Goal: Information Seeking & Learning: Learn about a topic

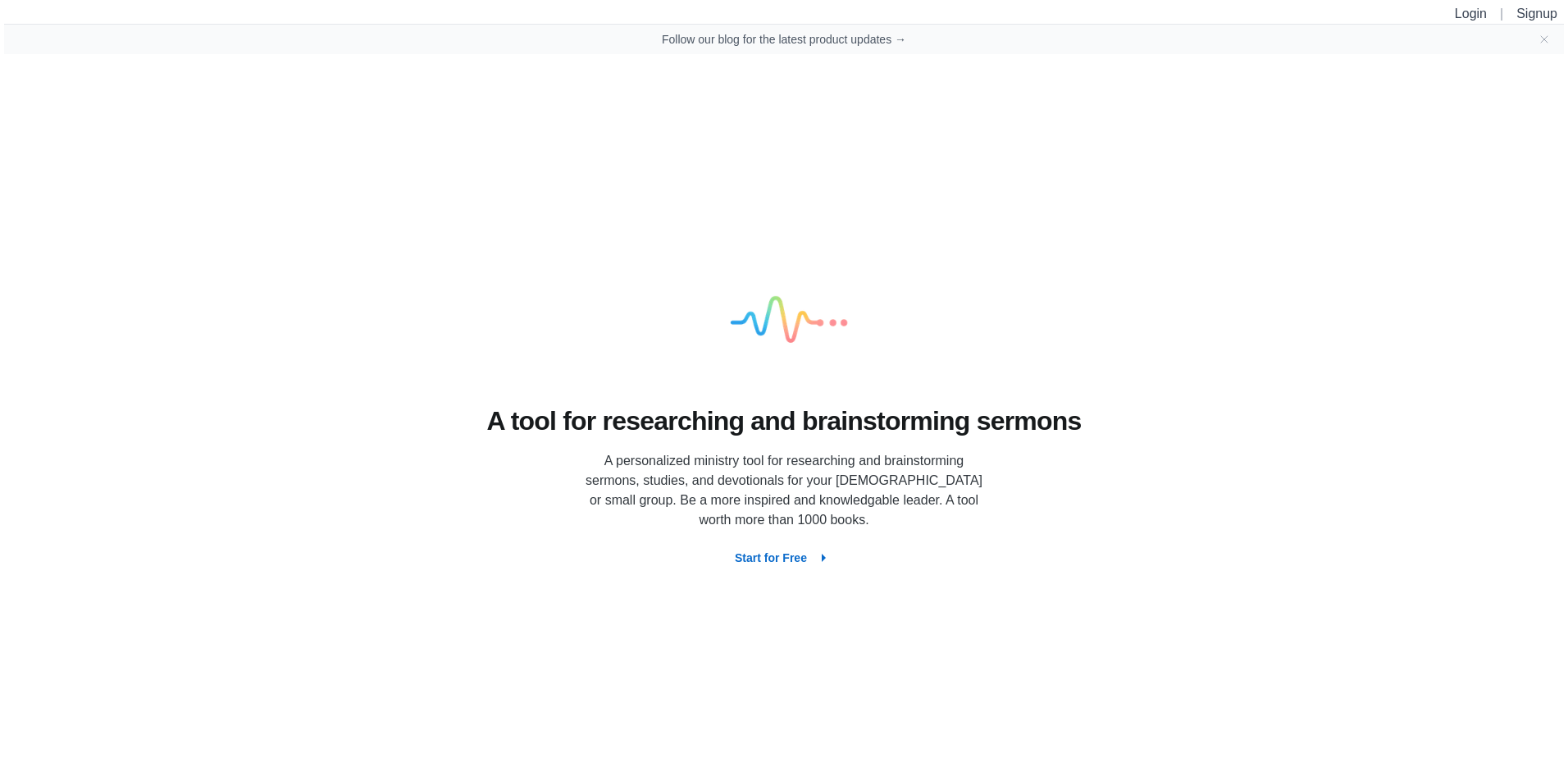
click at [775, 563] on button "Start for Free" at bounding box center [784, 557] width 125 height 29
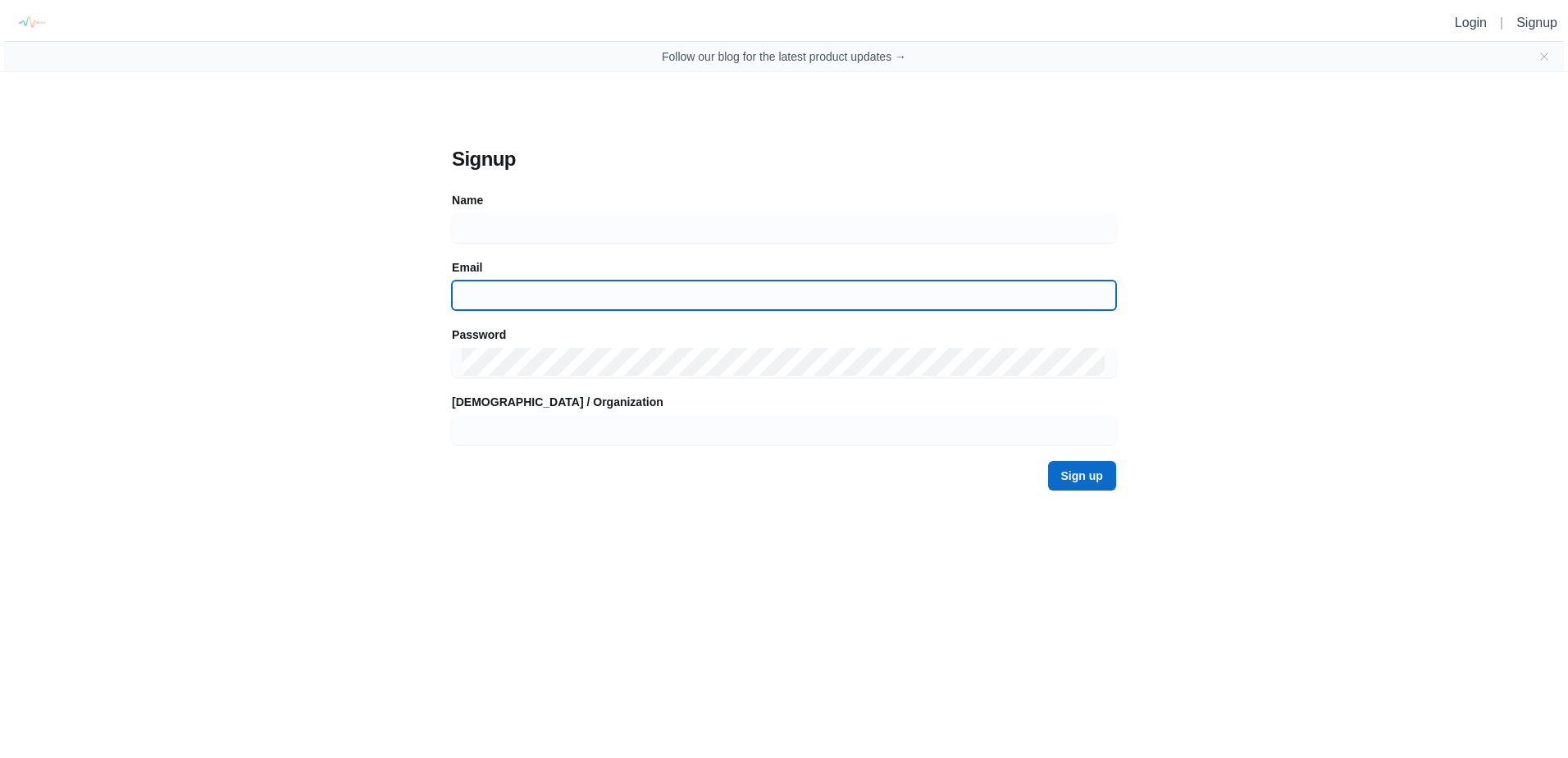
type input "[PERSON_NAME][EMAIL_ADDRESS][DOMAIN_NAME]"
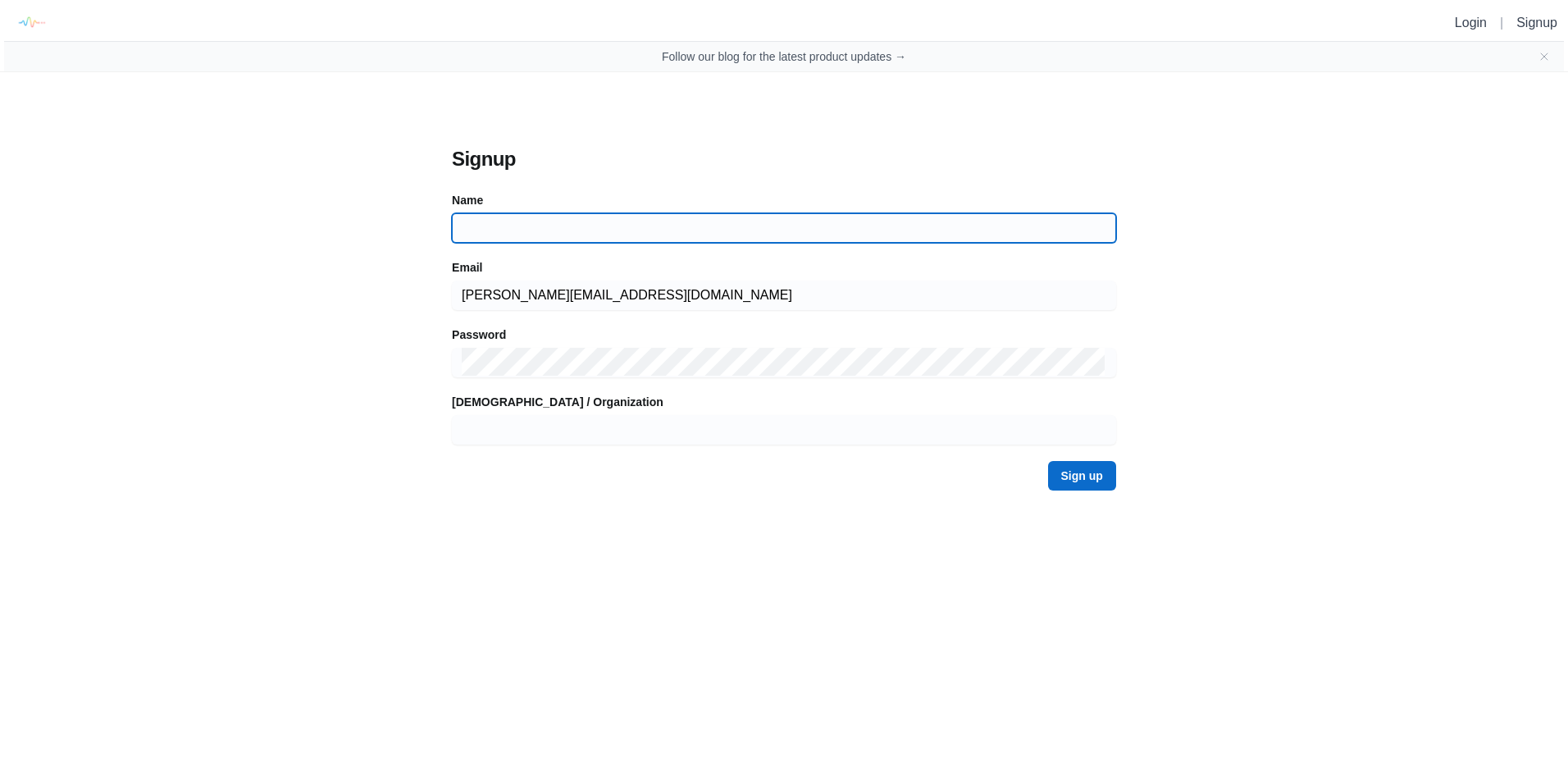
click at [486, 223] on input at bounding box center [784, 227] width 645 height 29
type input "[PERSON_NAME]"
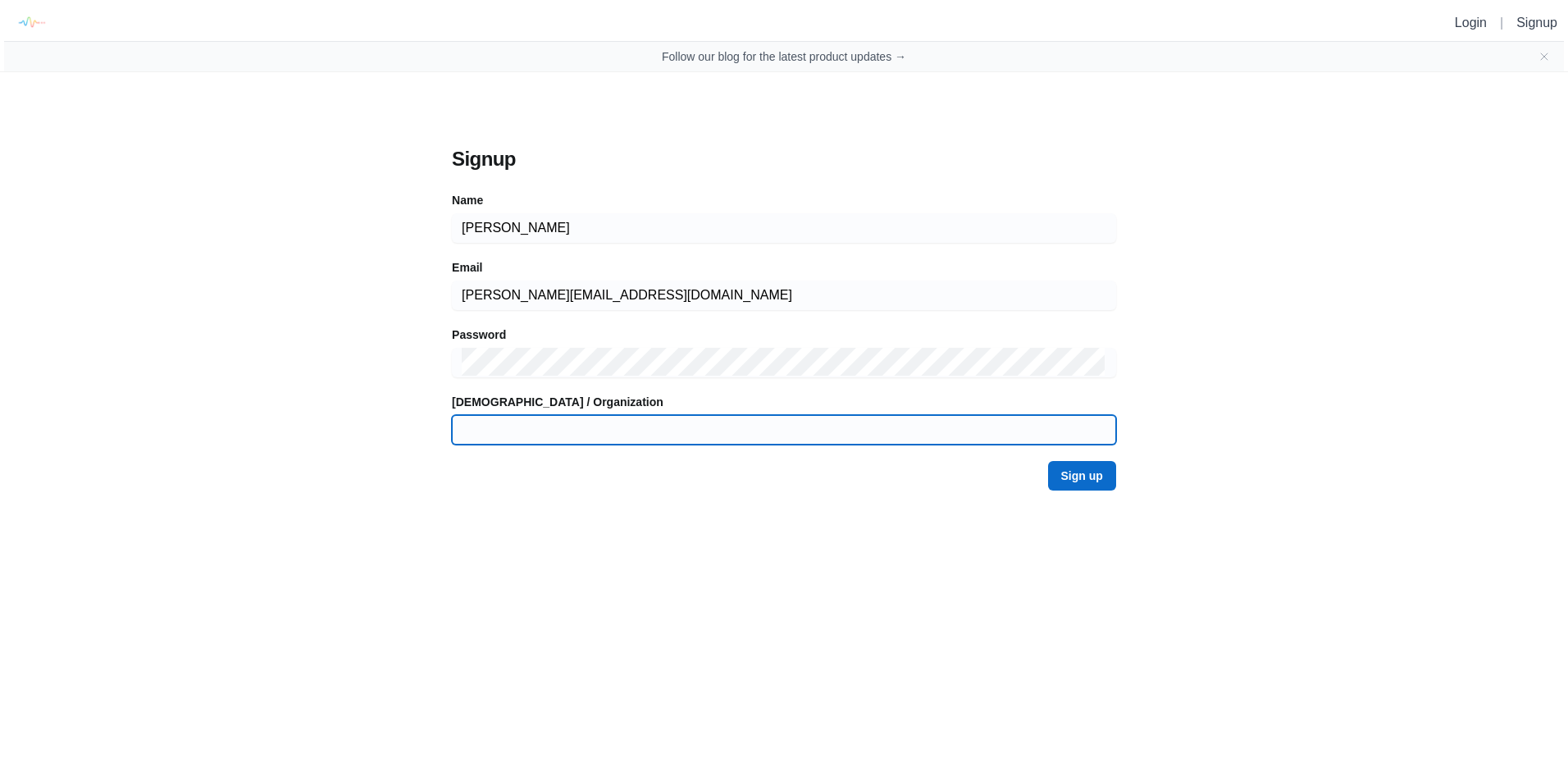
type input "[GEOGRAPHIC_DATA][DEMOGRAPHIC_DATA]"
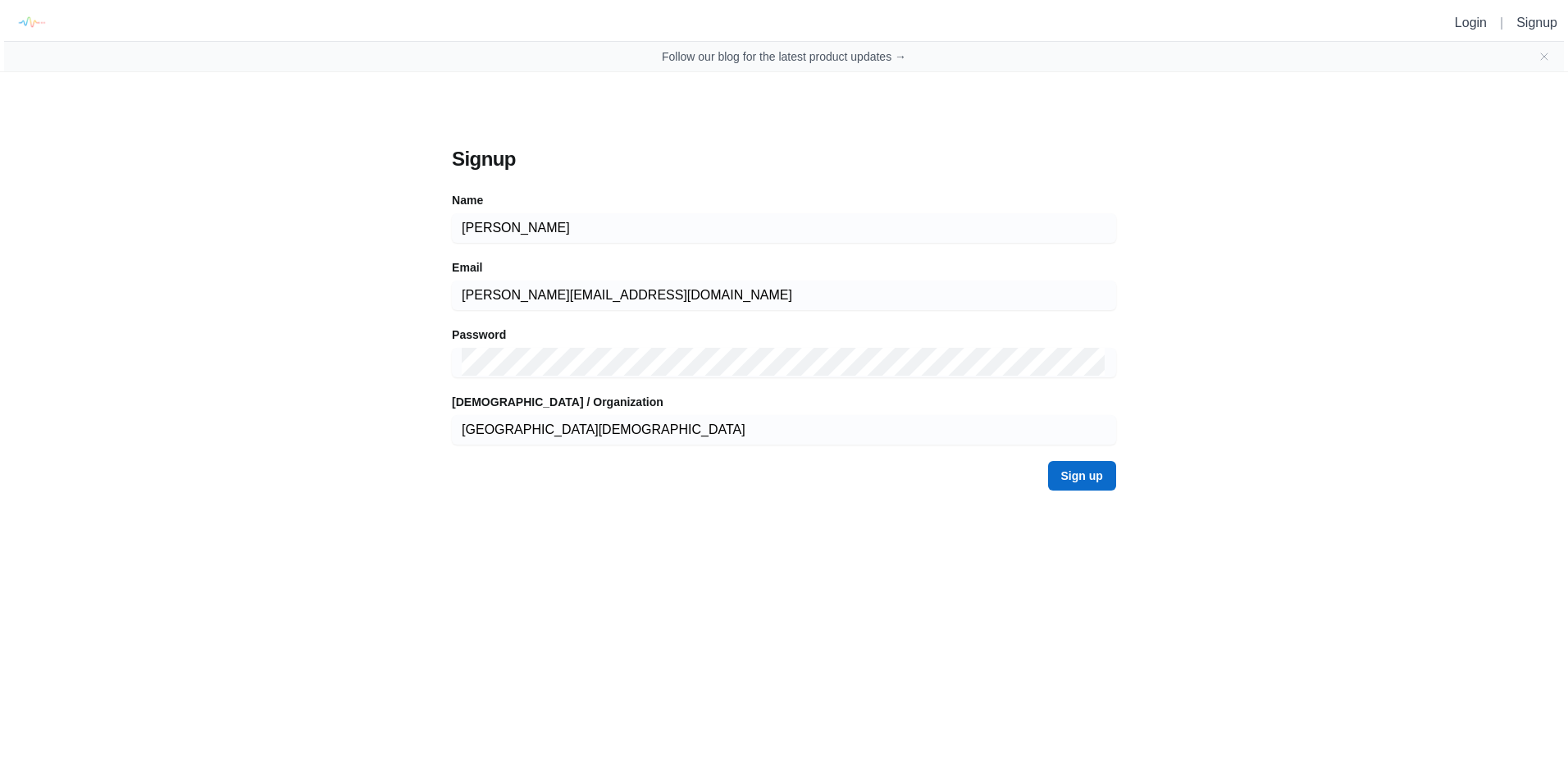
click at [1069, 481] on button "Sign up" at bounding box center [1082, 475] width 68 height 29
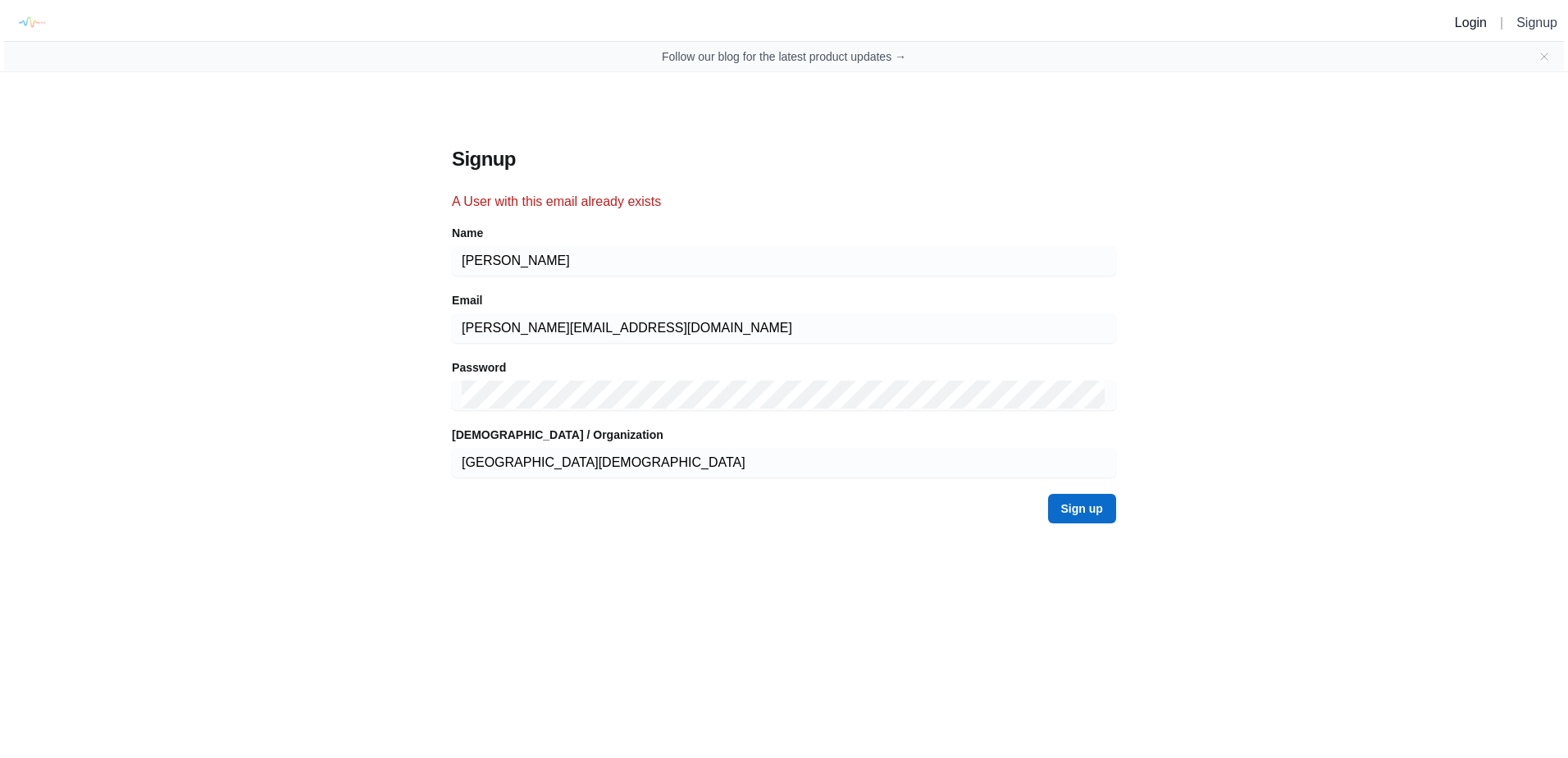
click at [1455, 24] on link "Login" at bounding box center [1471, 23] width 32 height 14
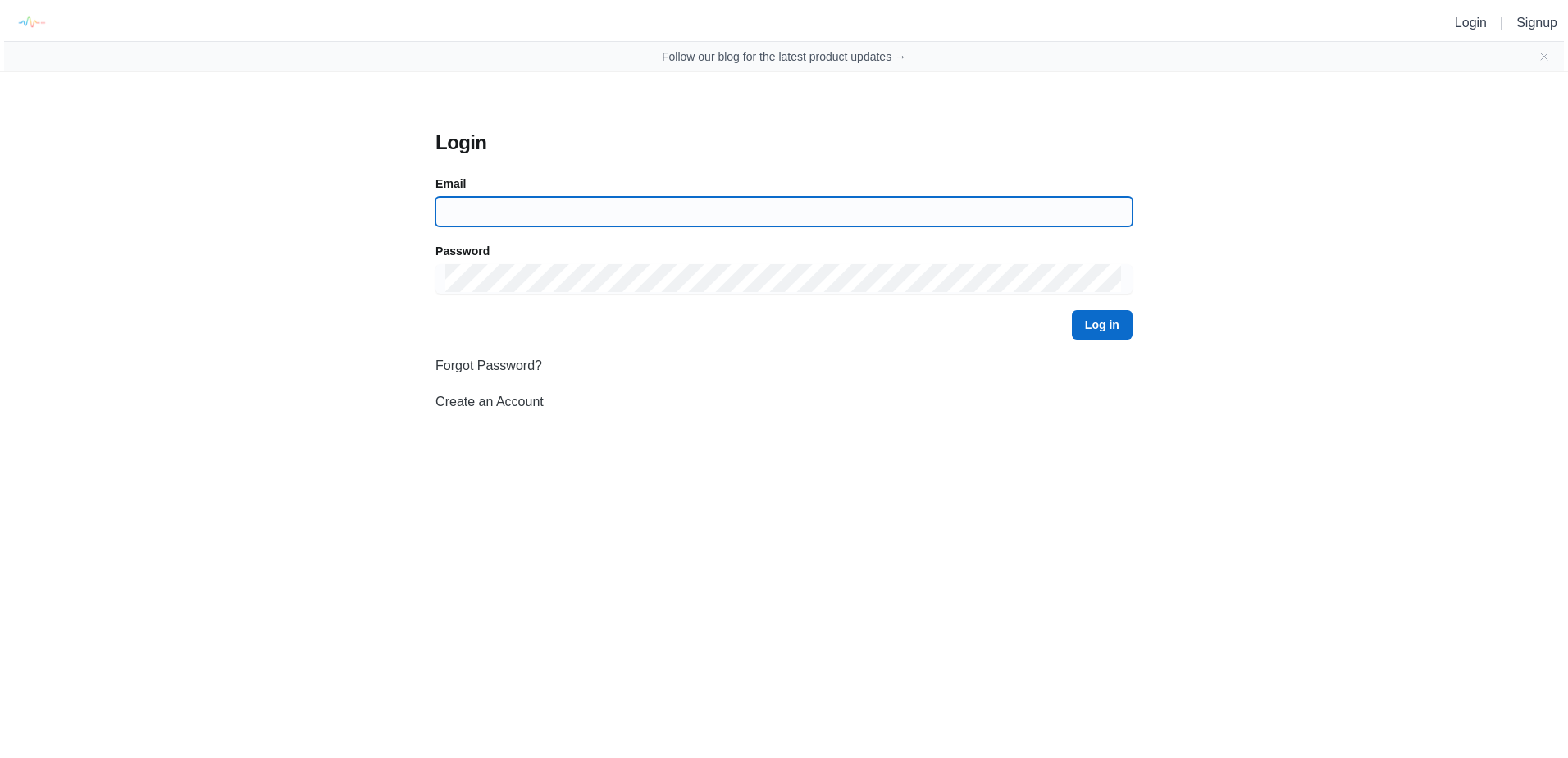
type input "[PERSON_NAME][EMAIL_ADDRESS][DOMAIN_NAME]"
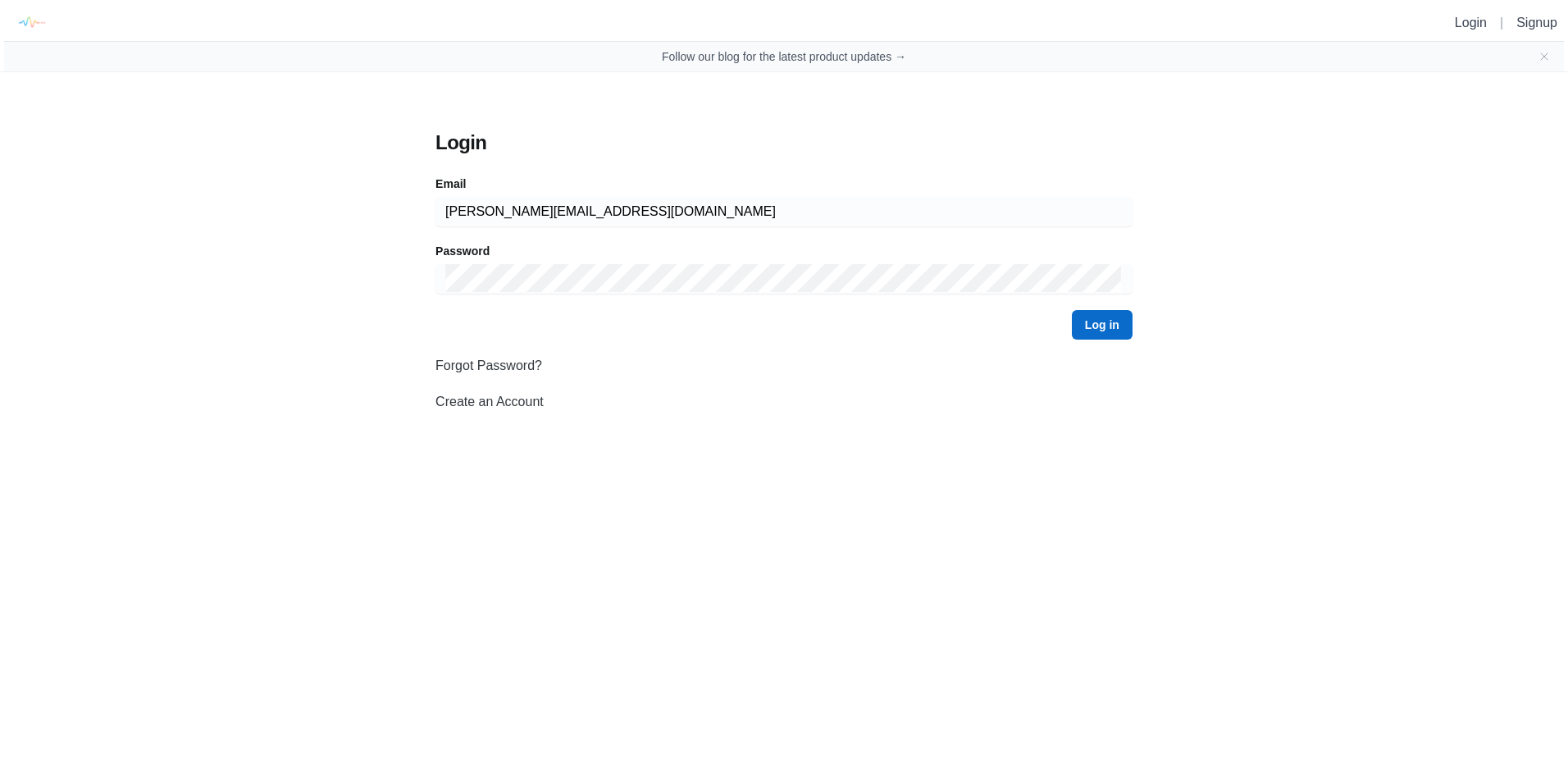
click at [1098, 318] on button "Log in" at bounding box center [1102, 324] width 61 height 29
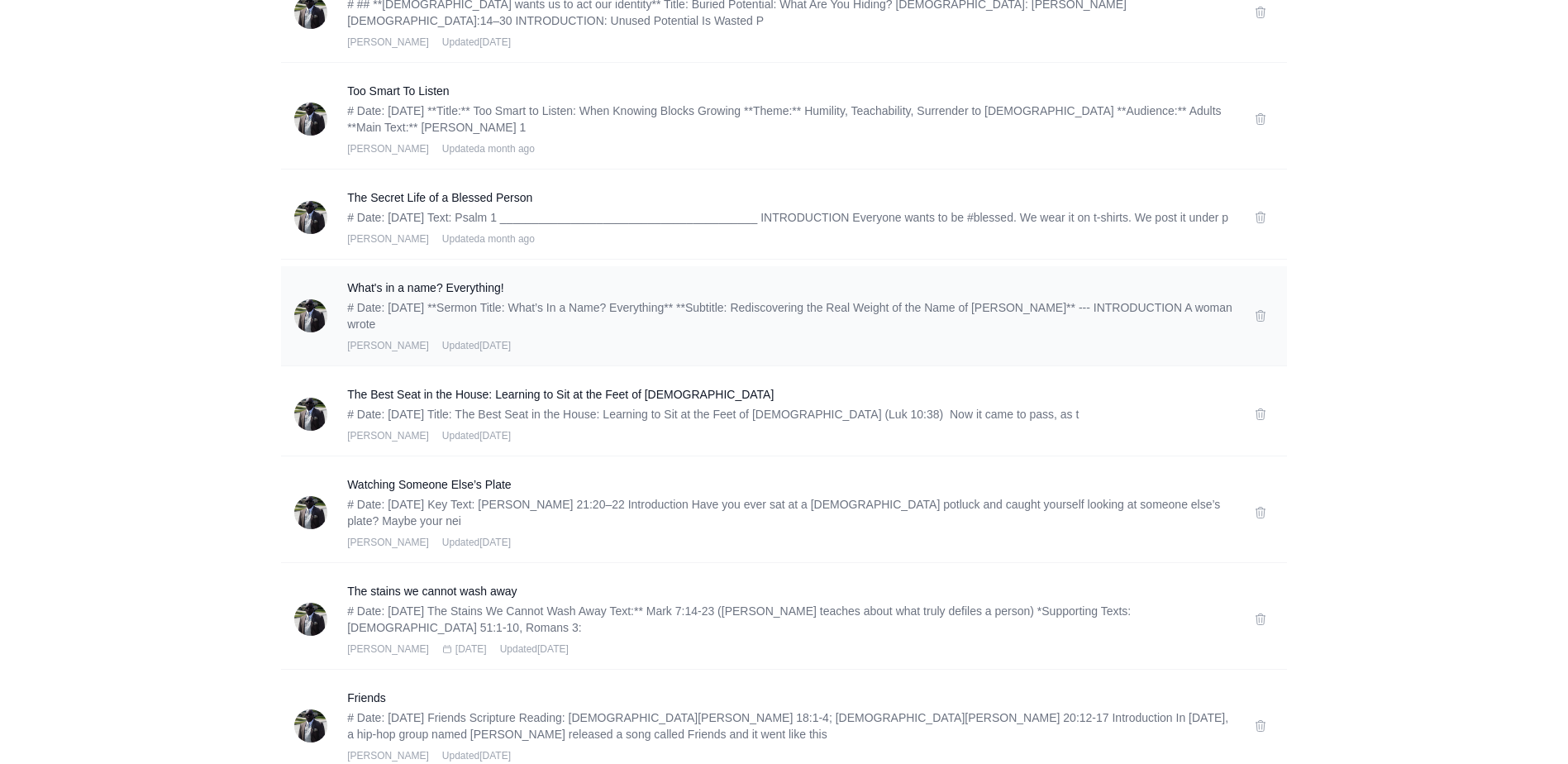
scroll to position [414, 0]
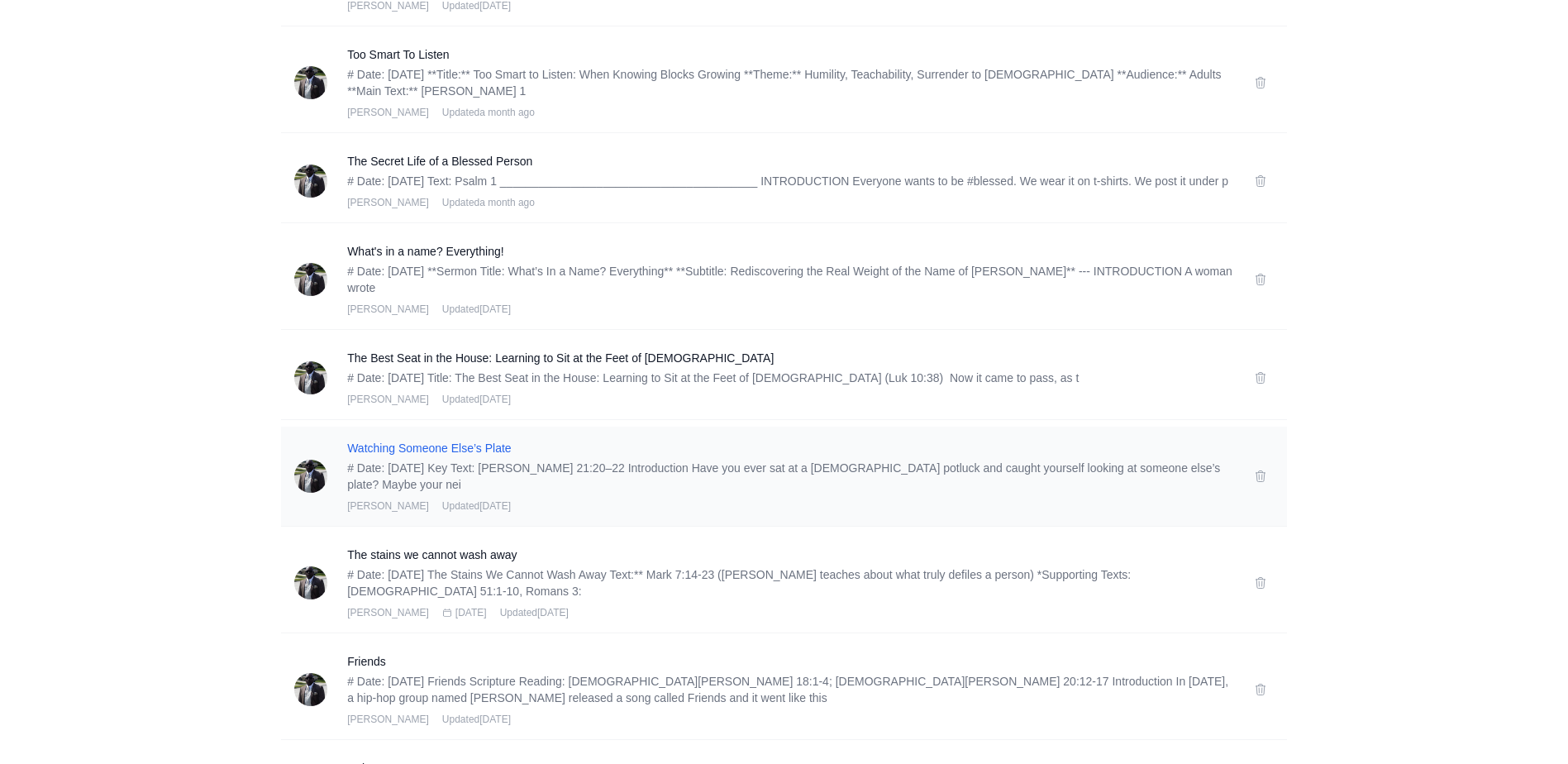
click at [425, 456] on h3 "Watching Someone Else’s Plate" at bounding box center [790, 448] width 887 height 17
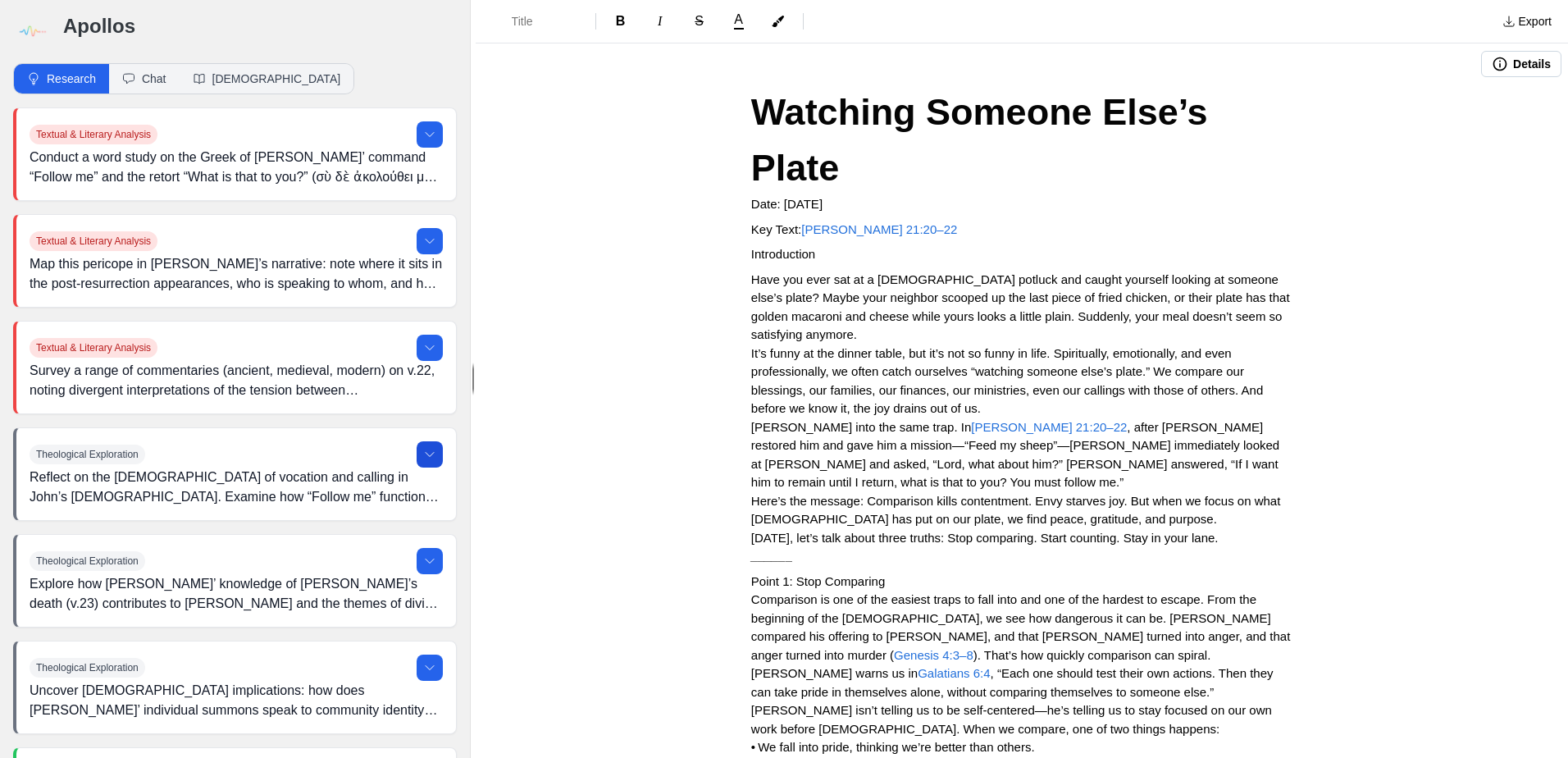
click at [423, 454] on icon at bounding box center [429, 454] width 13 height 13
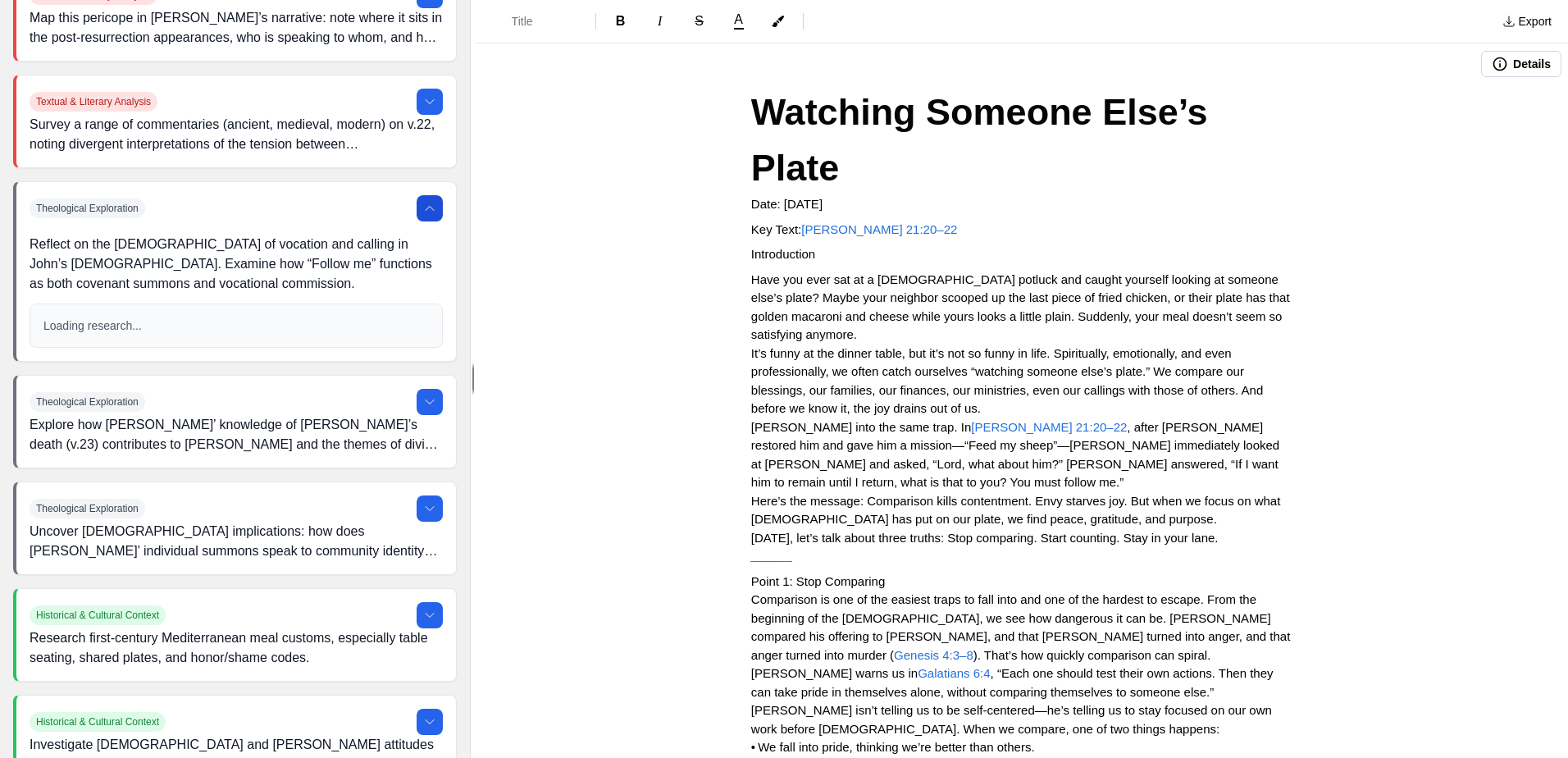
scroll to position [328, 0]
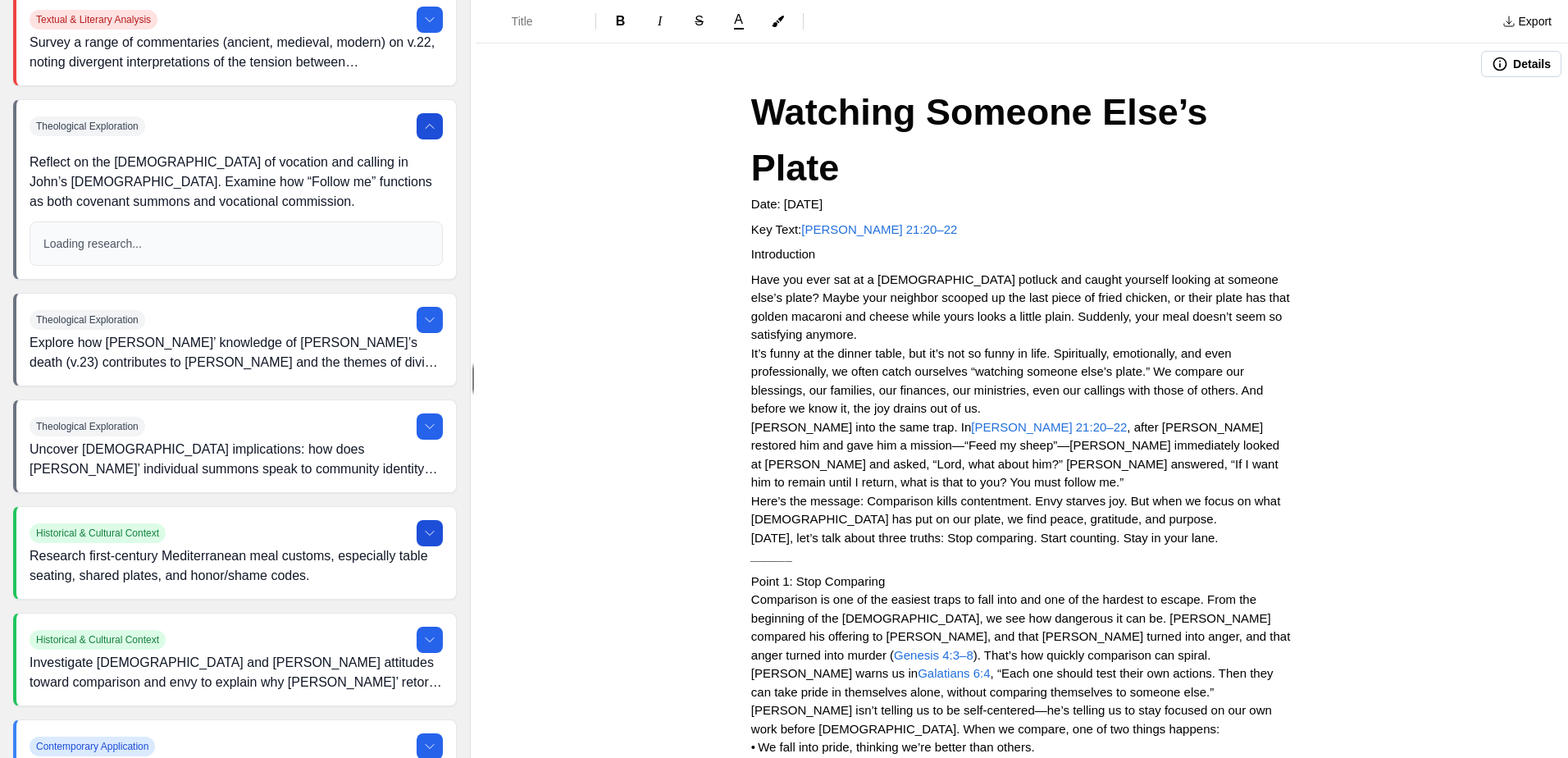
click at [423, 532] on icon at bounding box center [429, 532] width 13 height 13
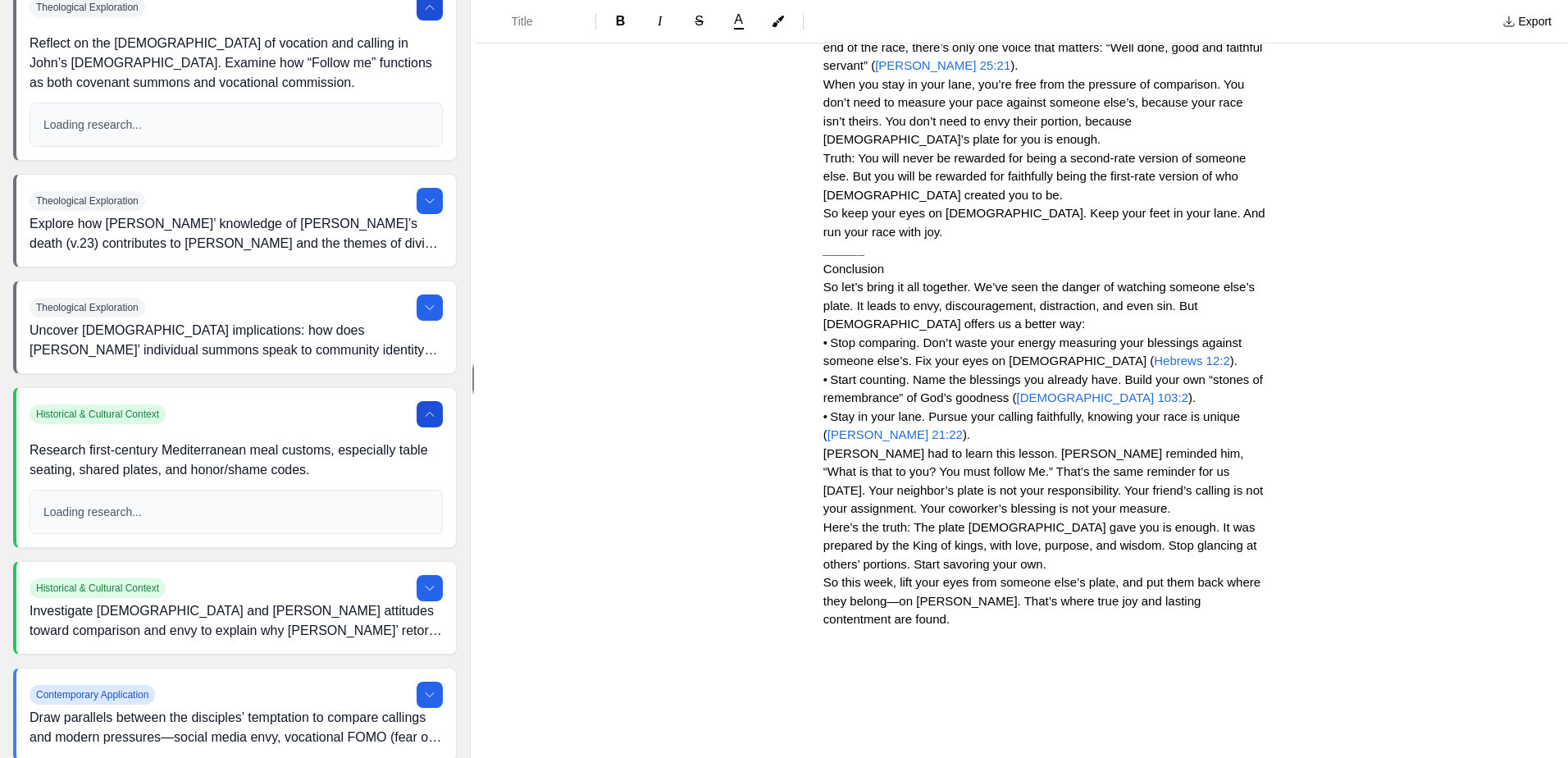
scroll to position [410, 0]
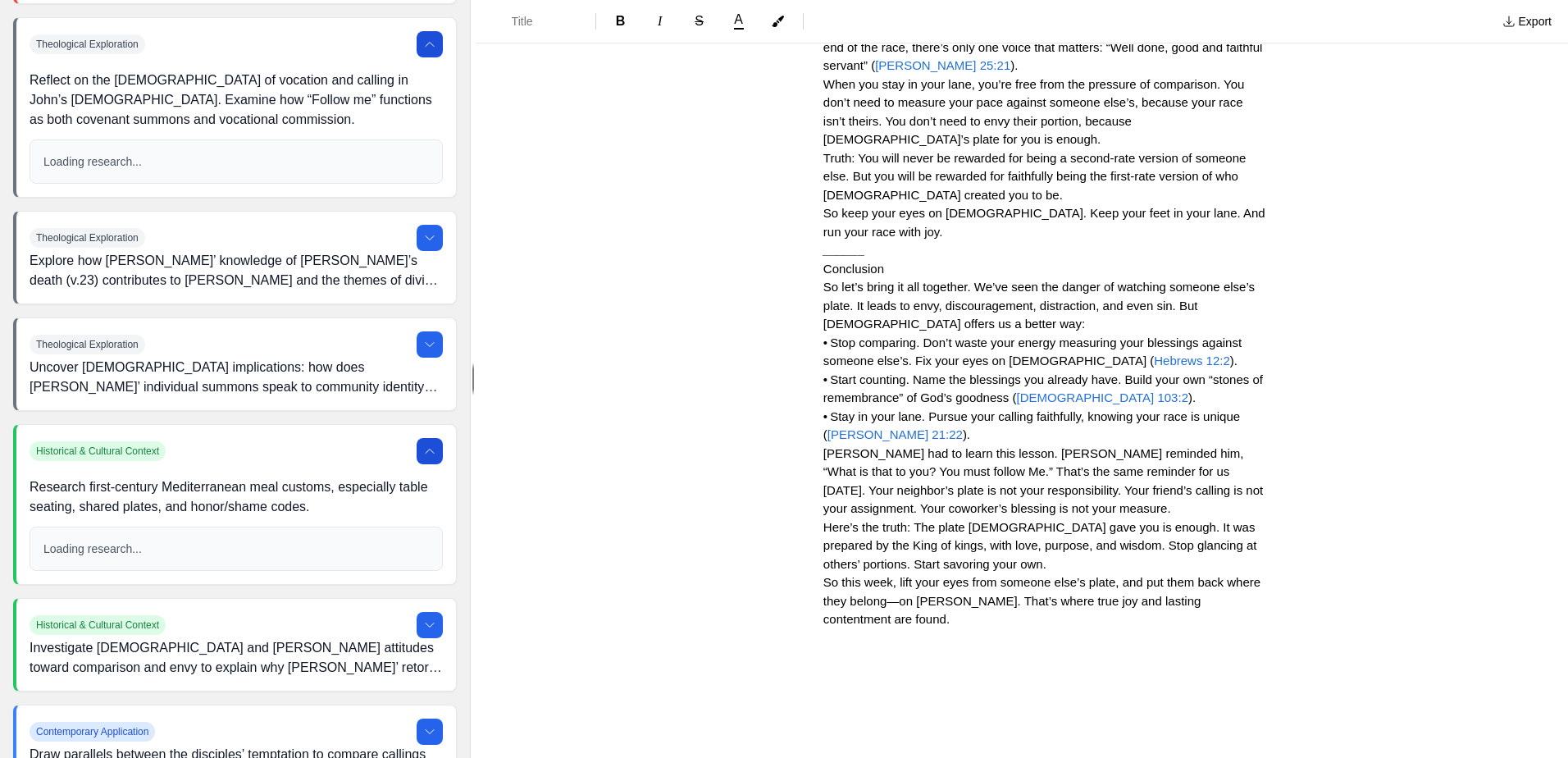
click at [200, 172] on div "Loading research..." at bounding box center [235, 162] width 411 height 42
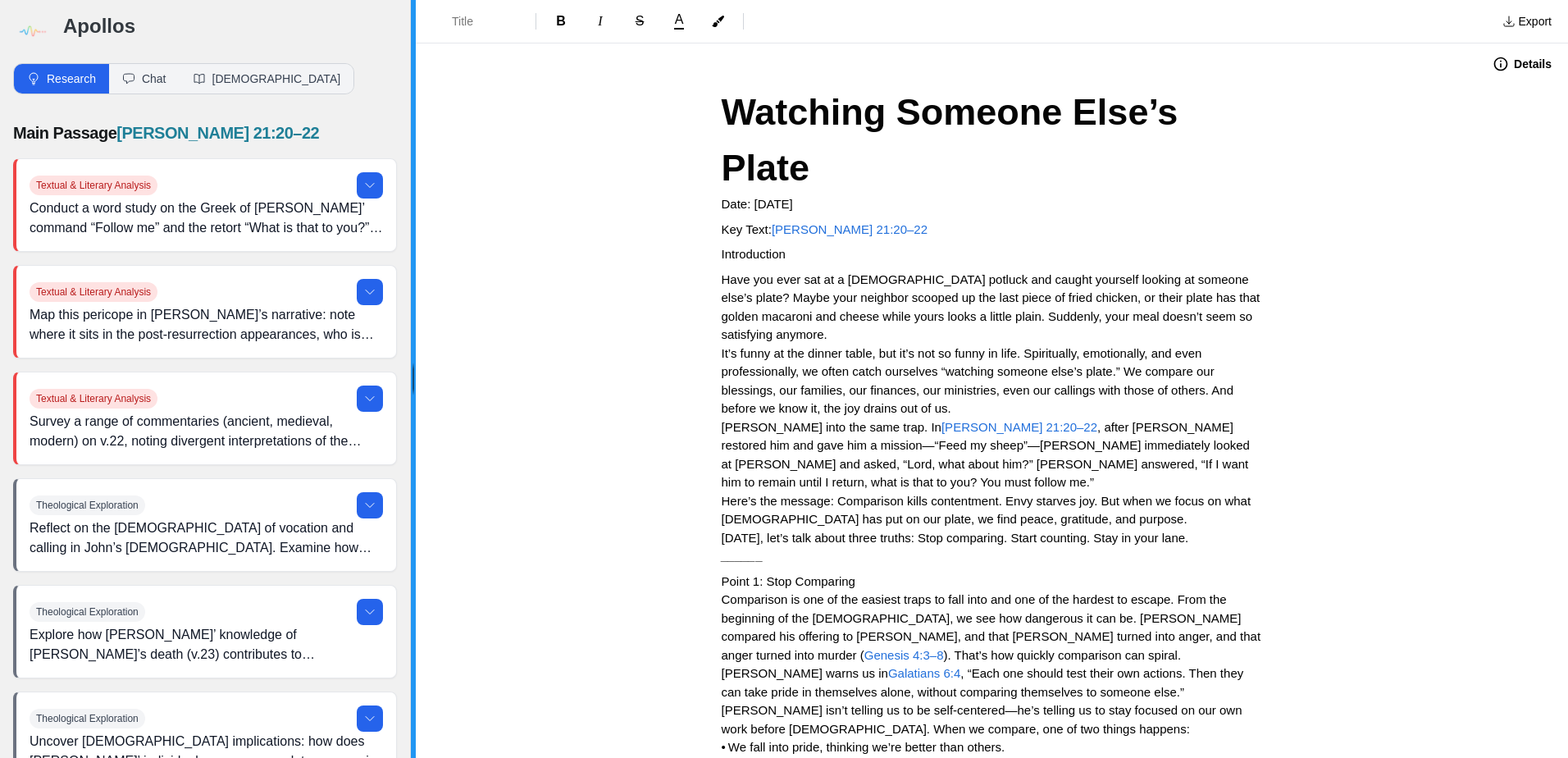
drag, startPoint x: 249, startPoint y: 388, endPoint x: 410, endPoint y: 403, distance: 161.7
click at [411, 403] on div at bounding box center [414, 379] width 5 height 758
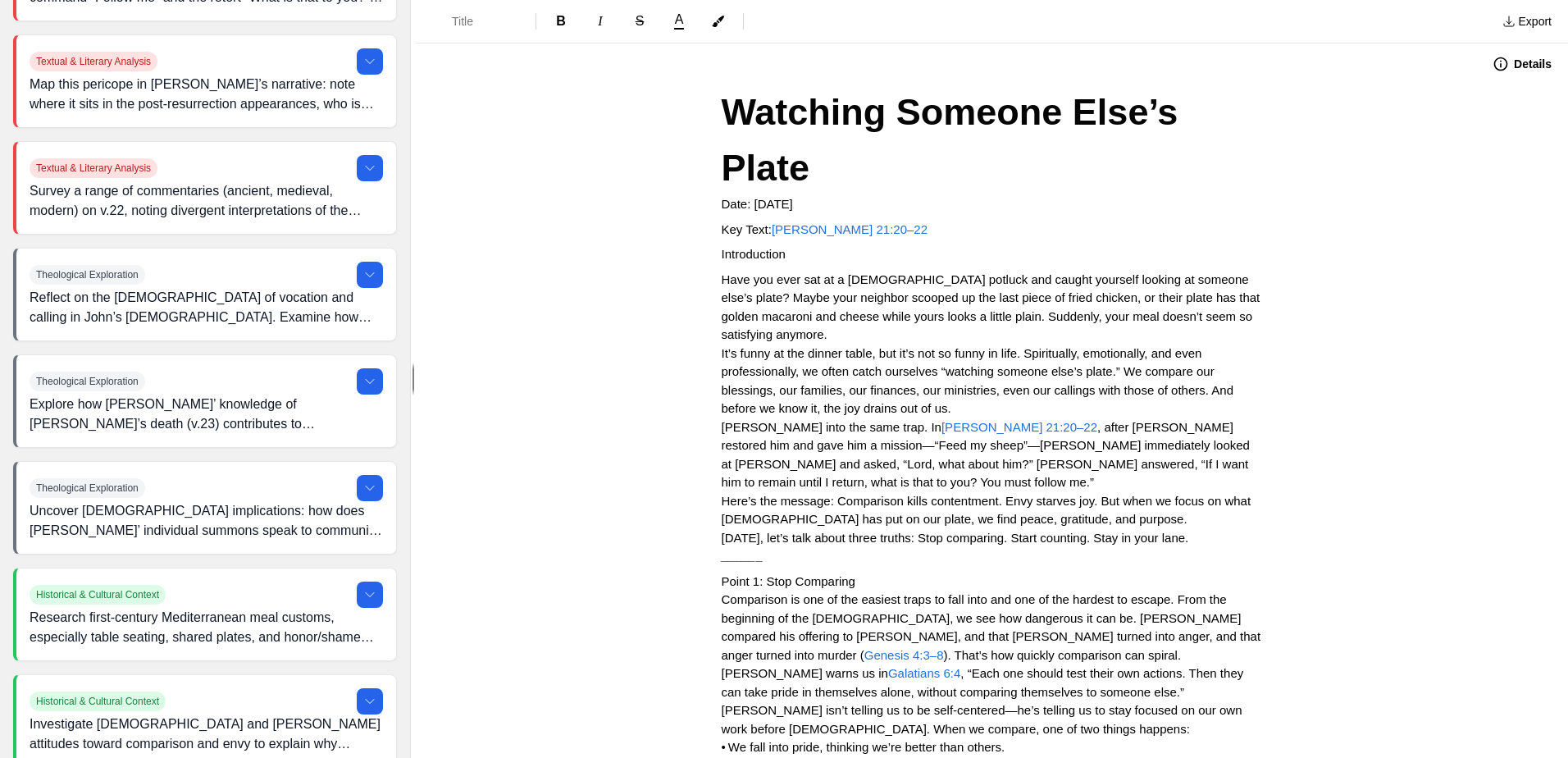
scroll to position [246, 0]
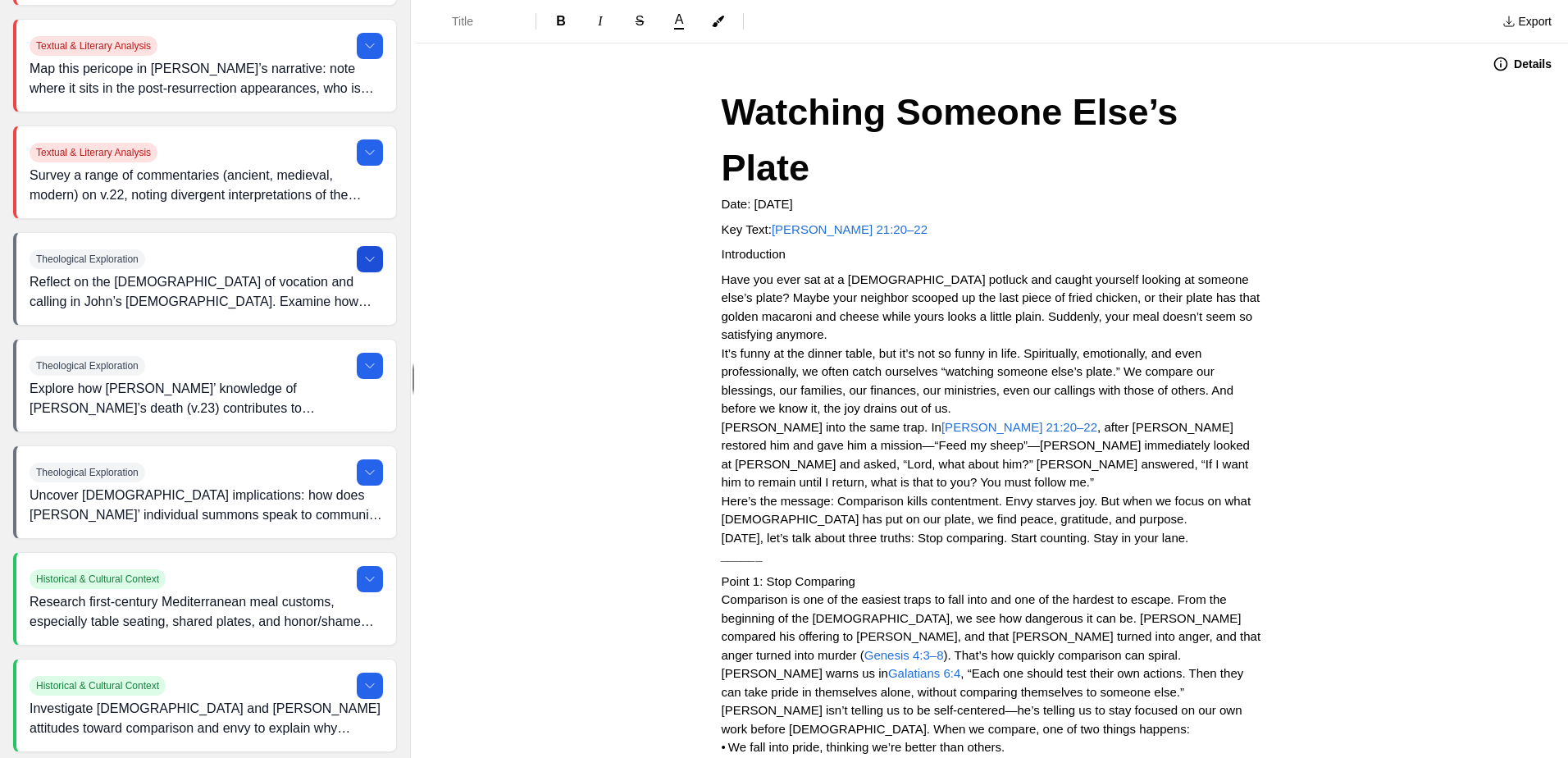
click at [363, 261] on icon at bounding box center [370, 259] width 13 height 13
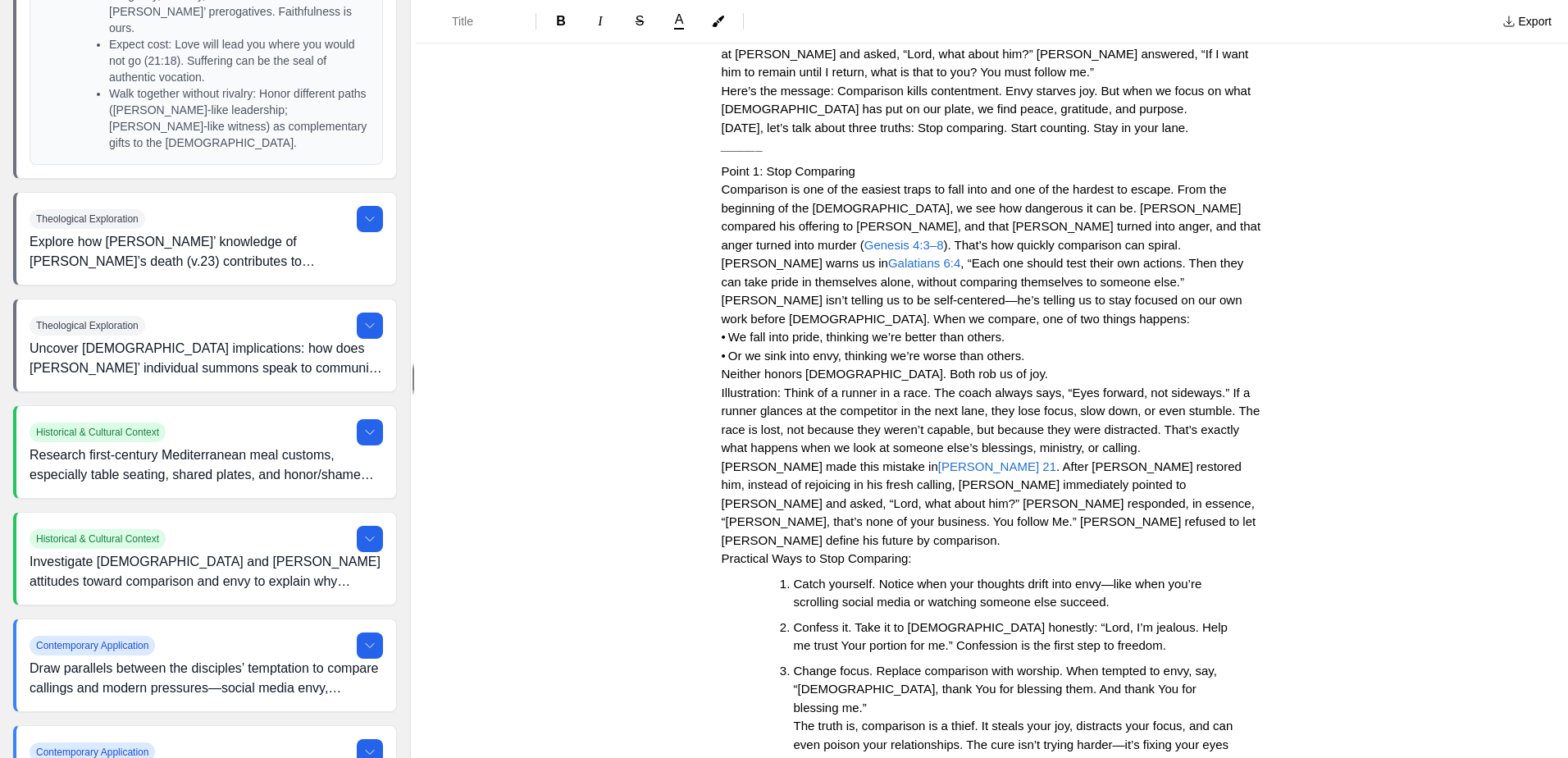
scroll to position [2296, 0]
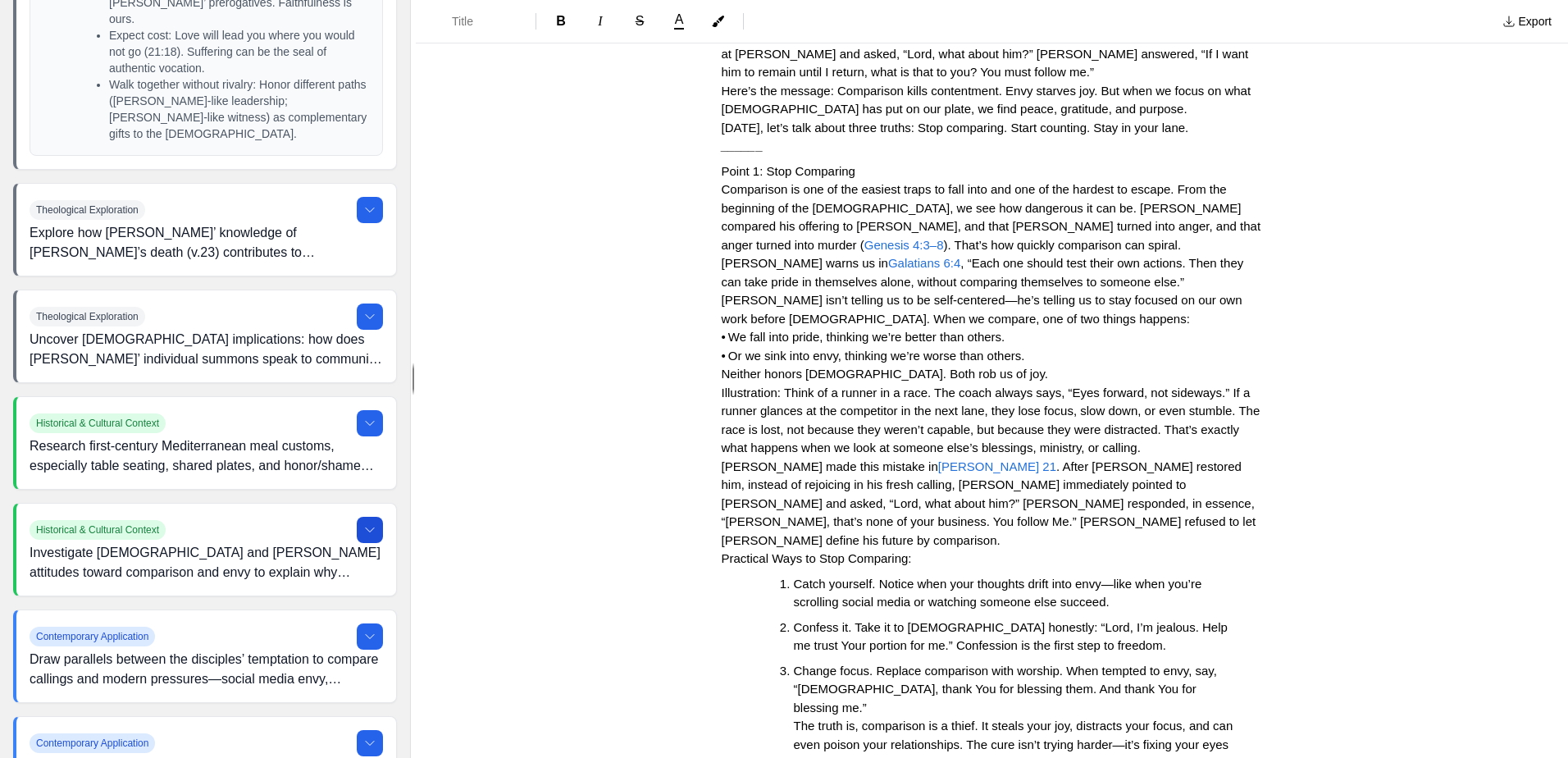
click at [366, 532] on icon at bounding box center [370, 530] width 8 height 4
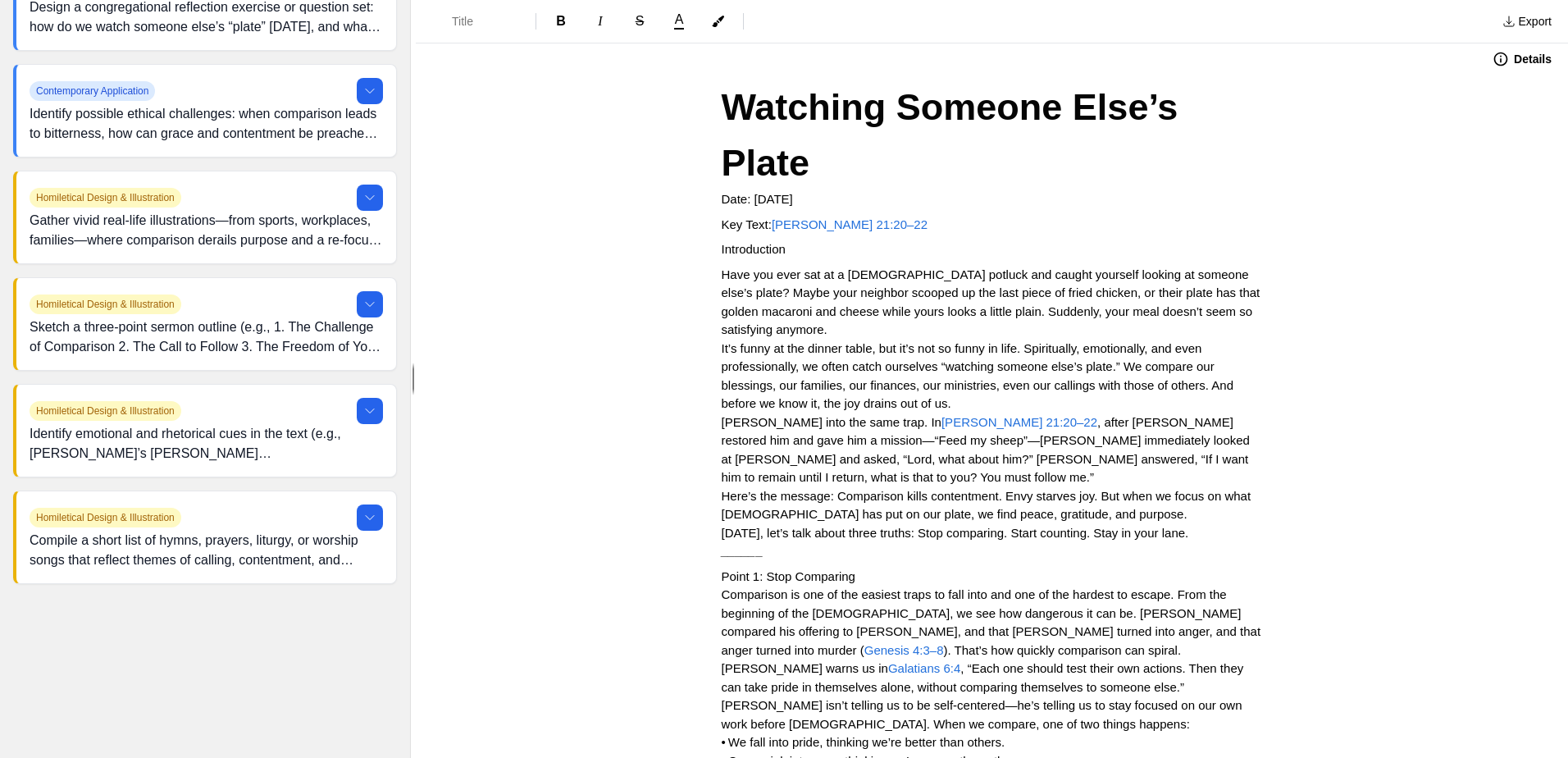
scroll to position [0, 0]
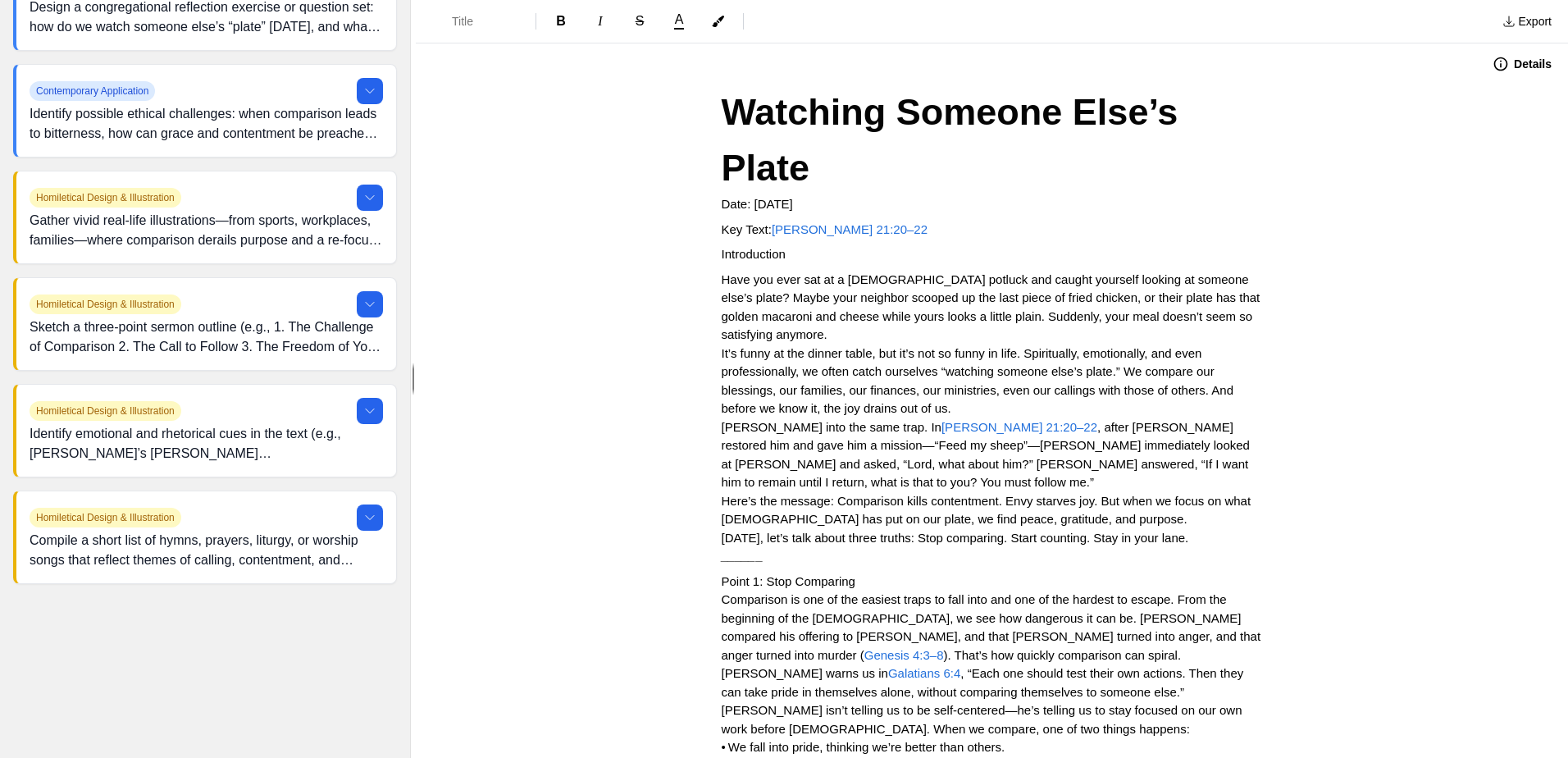
click at [1513, 61] on button "Details" at bounding box center [1521, 64] width 79 height 27
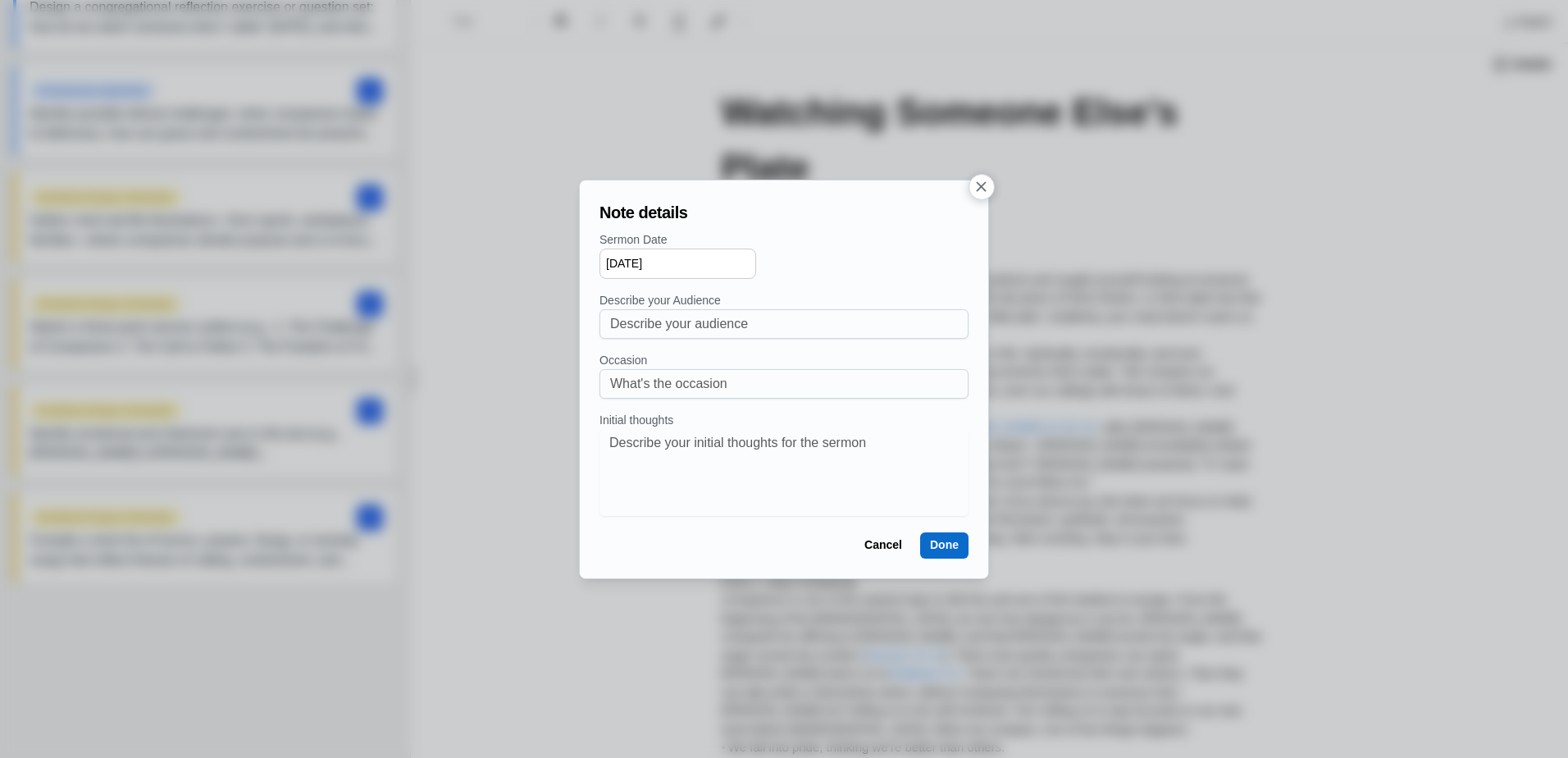
click at [983, 185] on icon "button" at bounding box center [981, 186] width 10 height 10
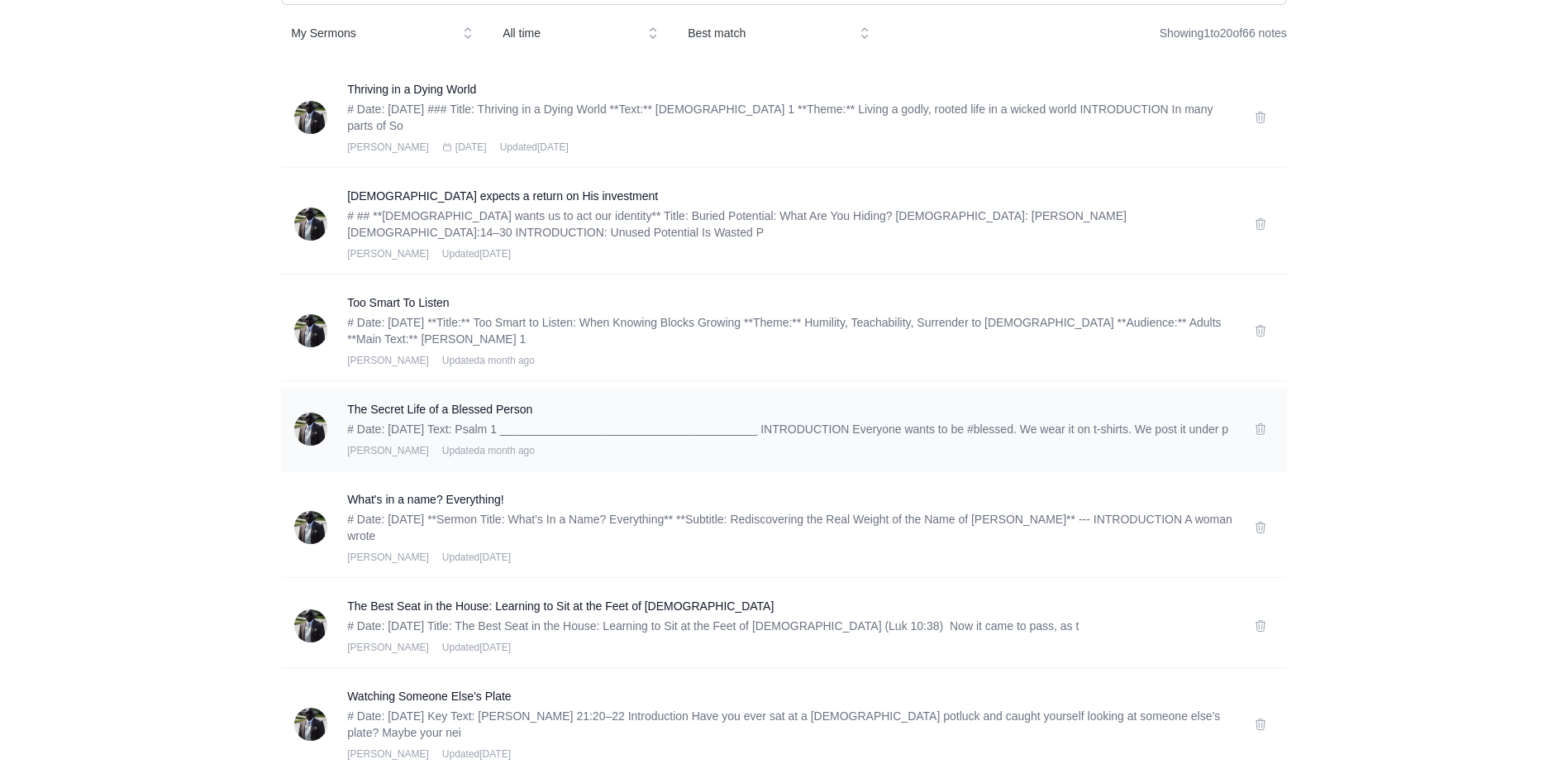
scroll to position [83, 0]
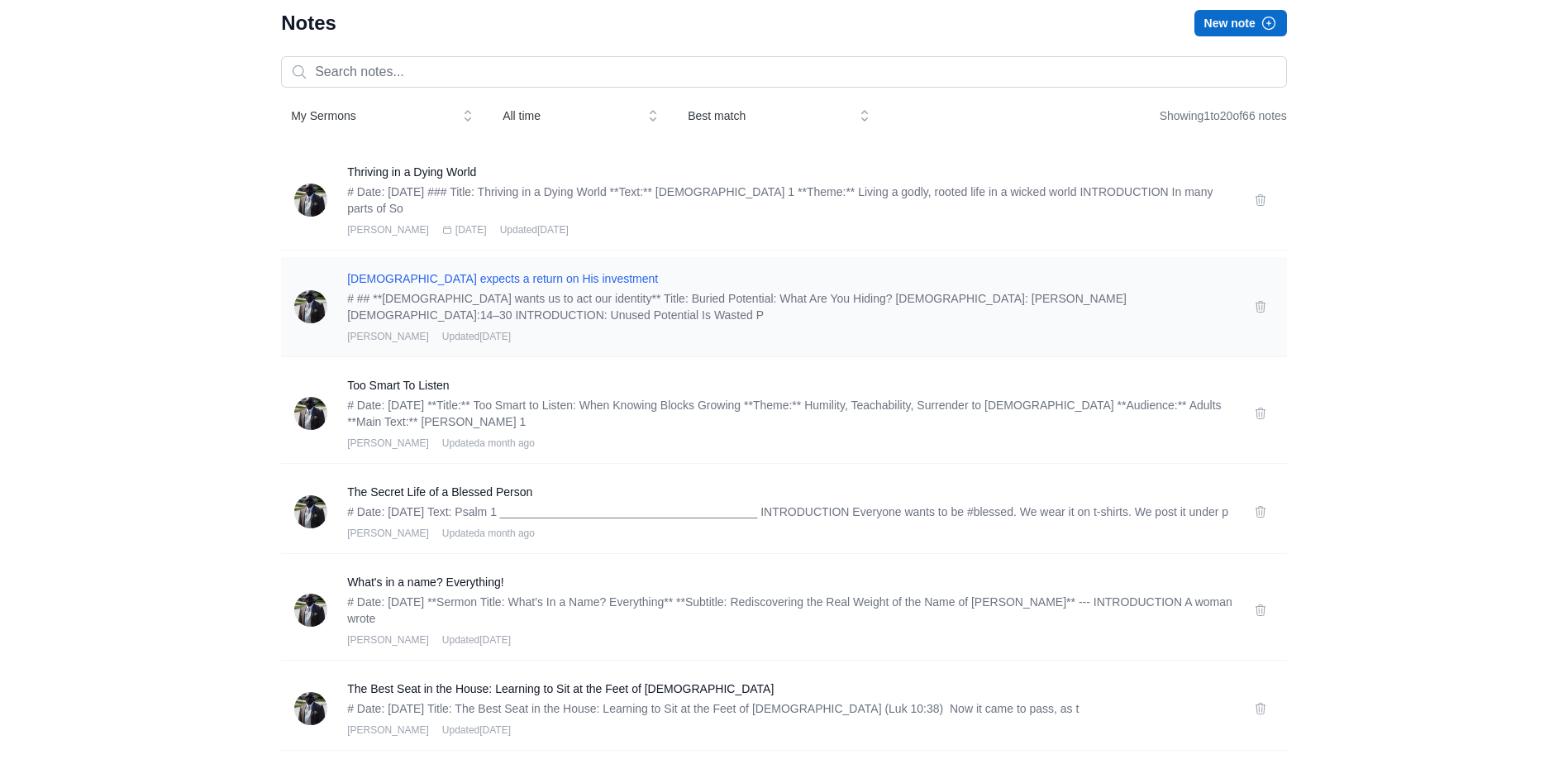
click at [450, 281] on h3 "[DEMOGRAPHIC_DATA] expects a return on His investment" at bounding box center [790, 278] width 887 height 17
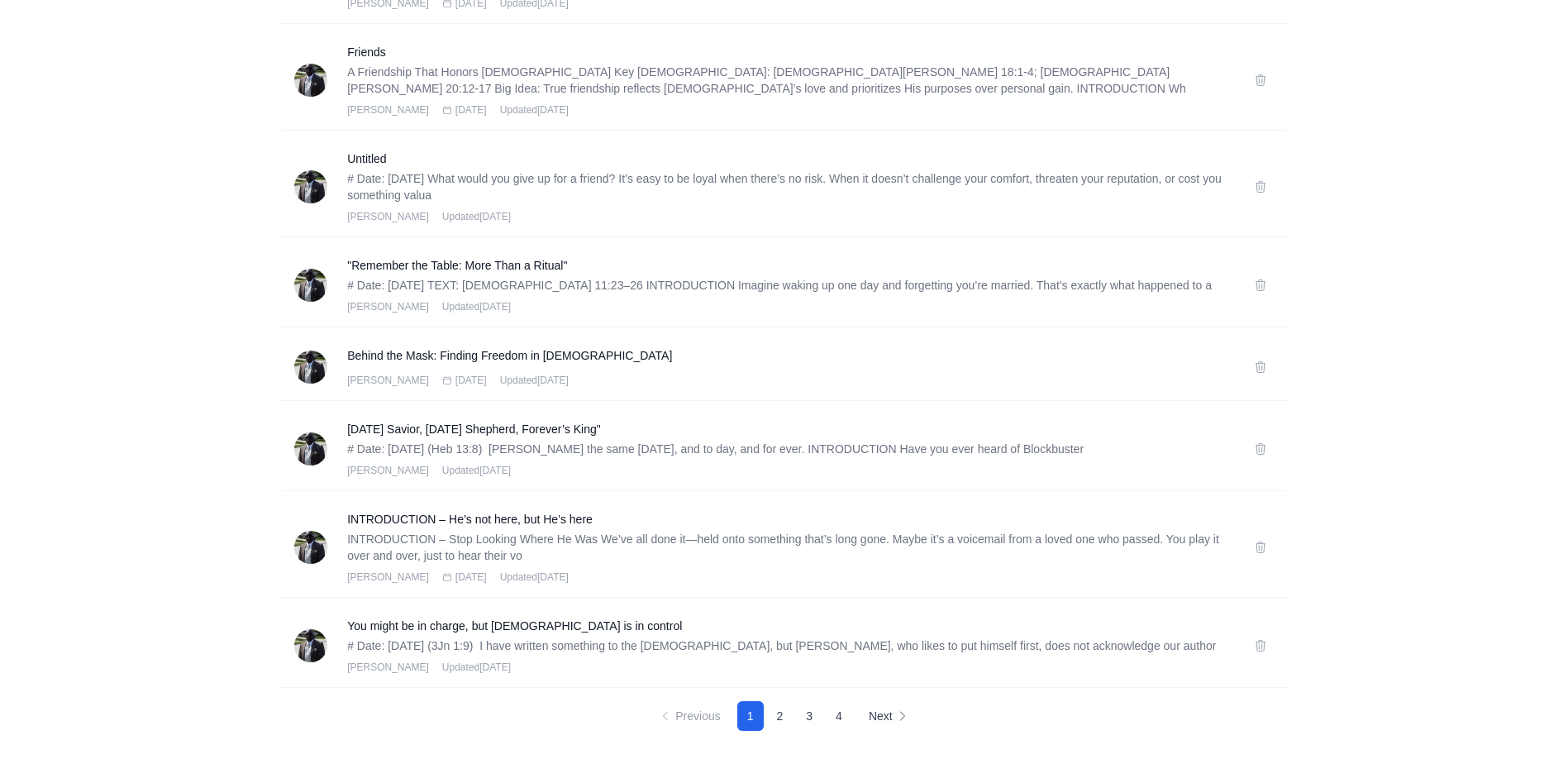
scroll to position [1572, 0]
click at [779, 712] on button "2" at bounding box center [780, 715] width 27 height 29
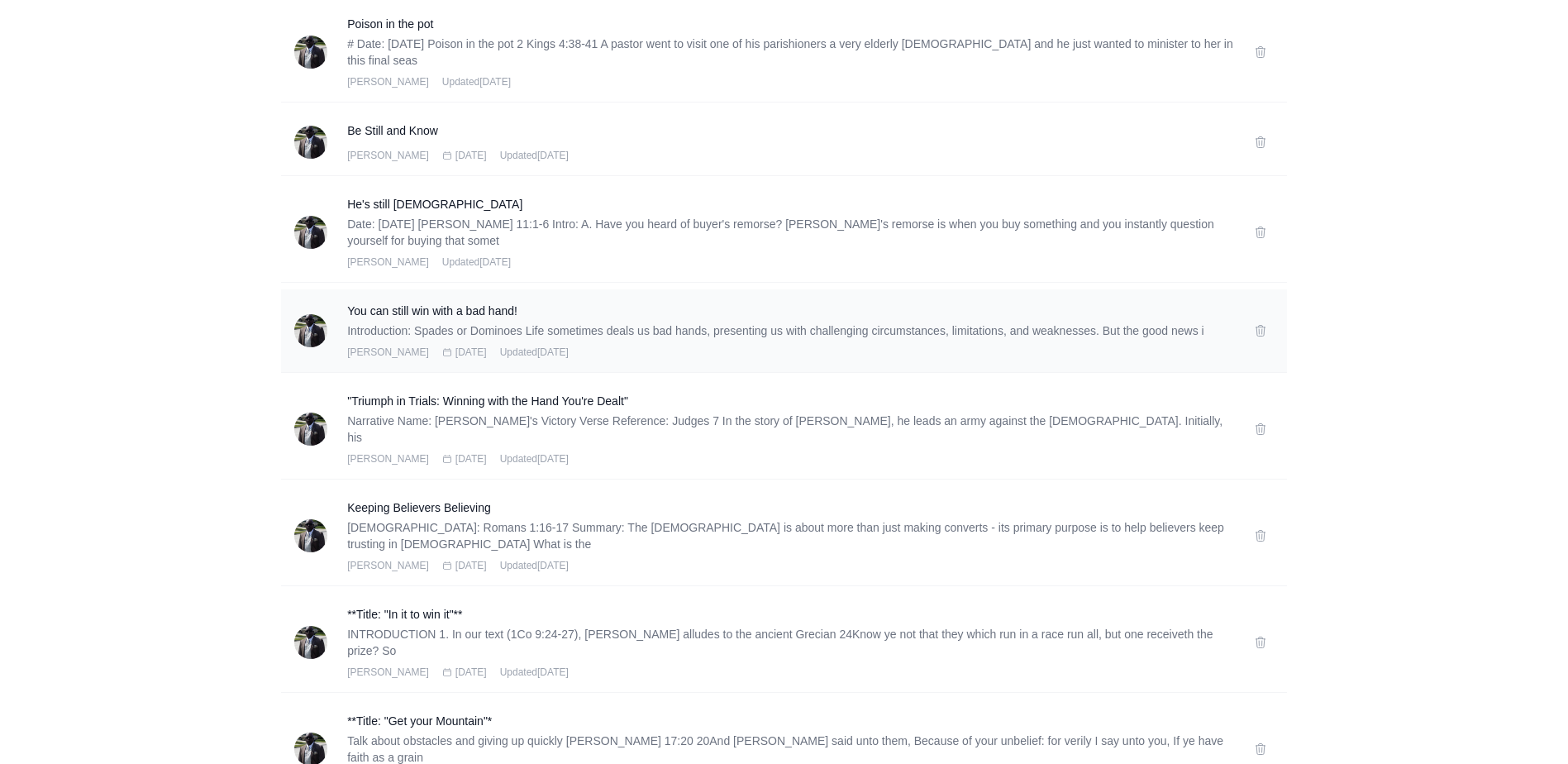
scroll to position [1556, 0]
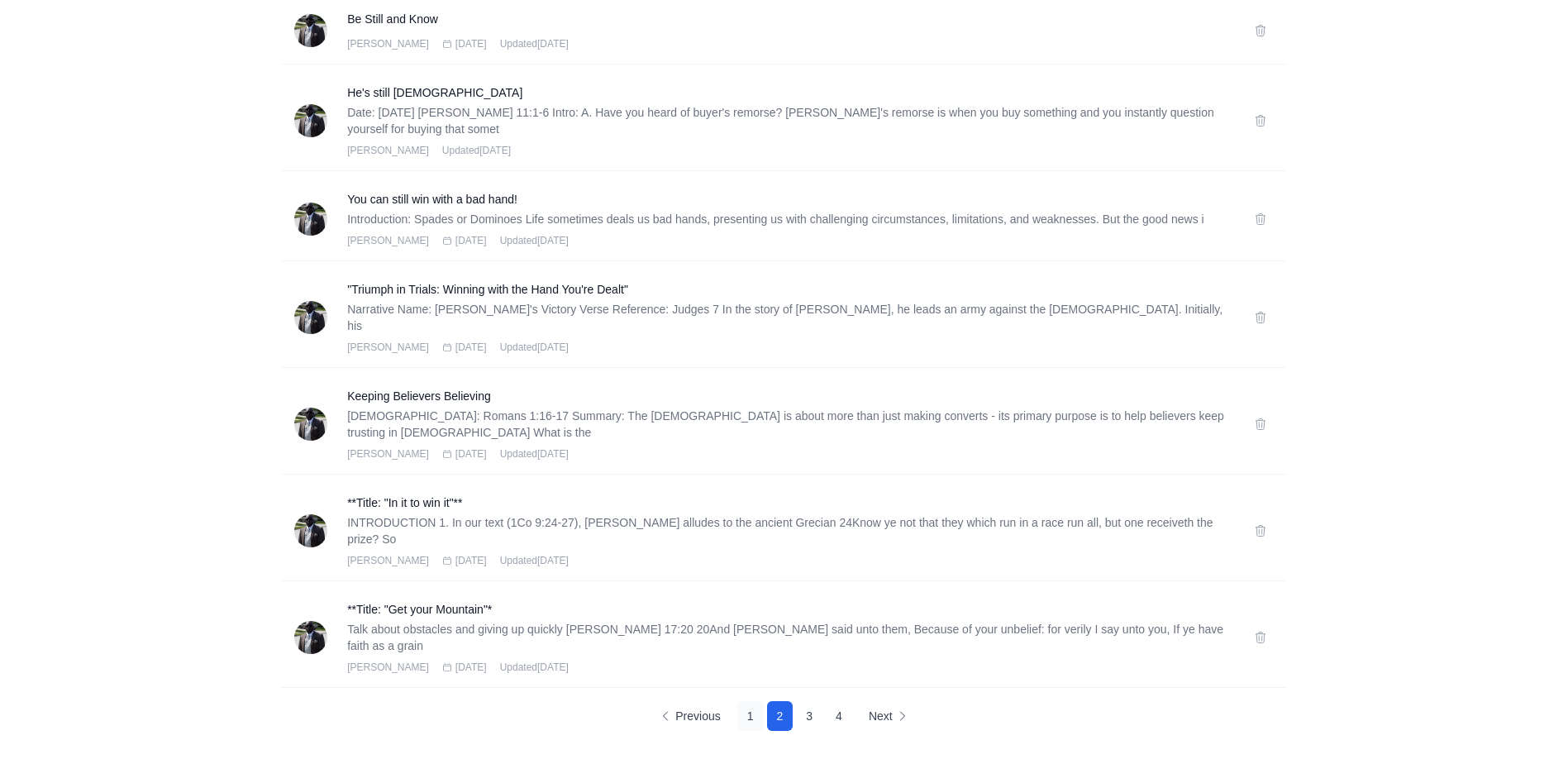
click at [752, 717] on button "1" at bounding box center [751, 715] width 27 height 29
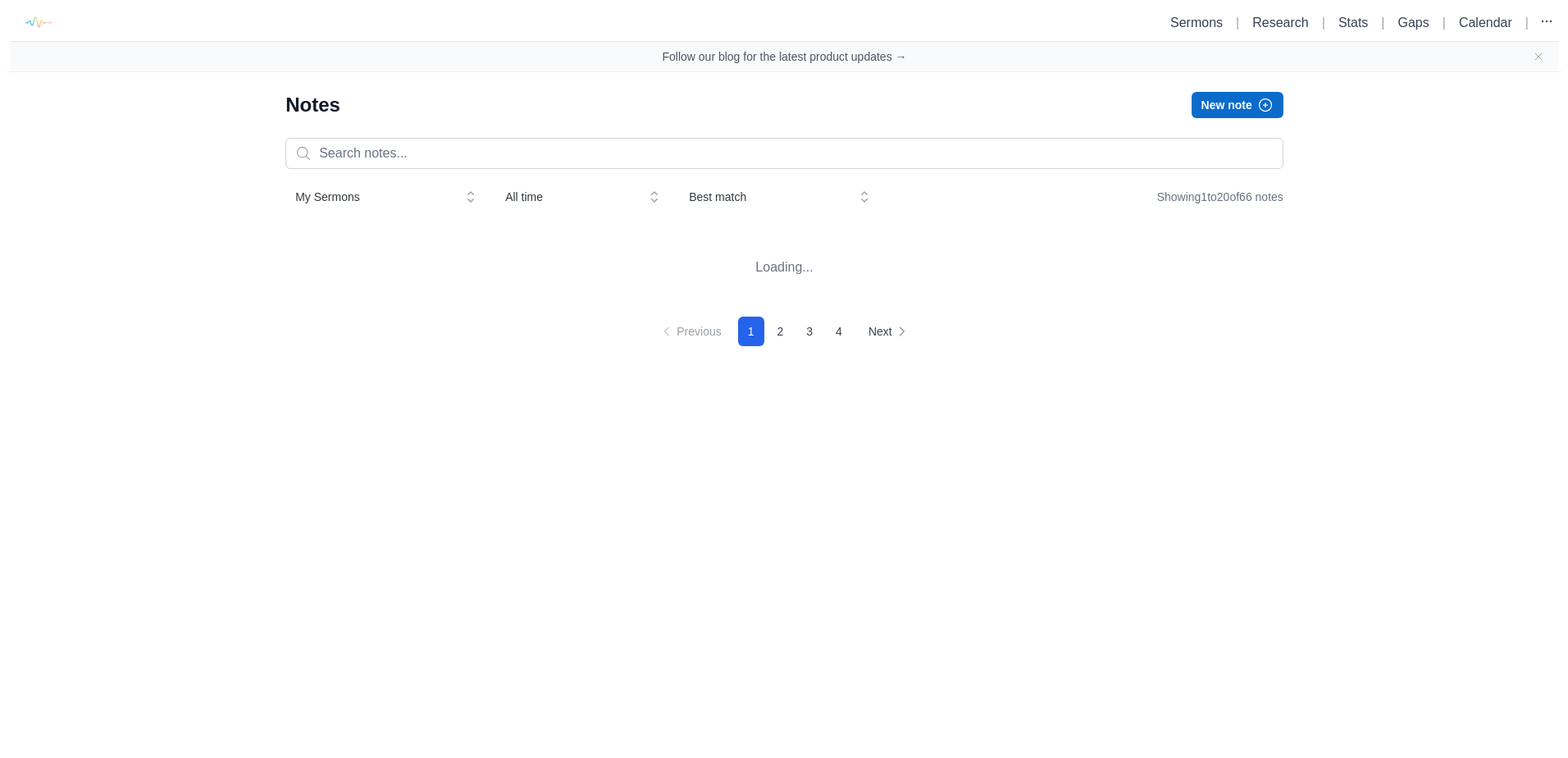
scroll to position [0, 0]
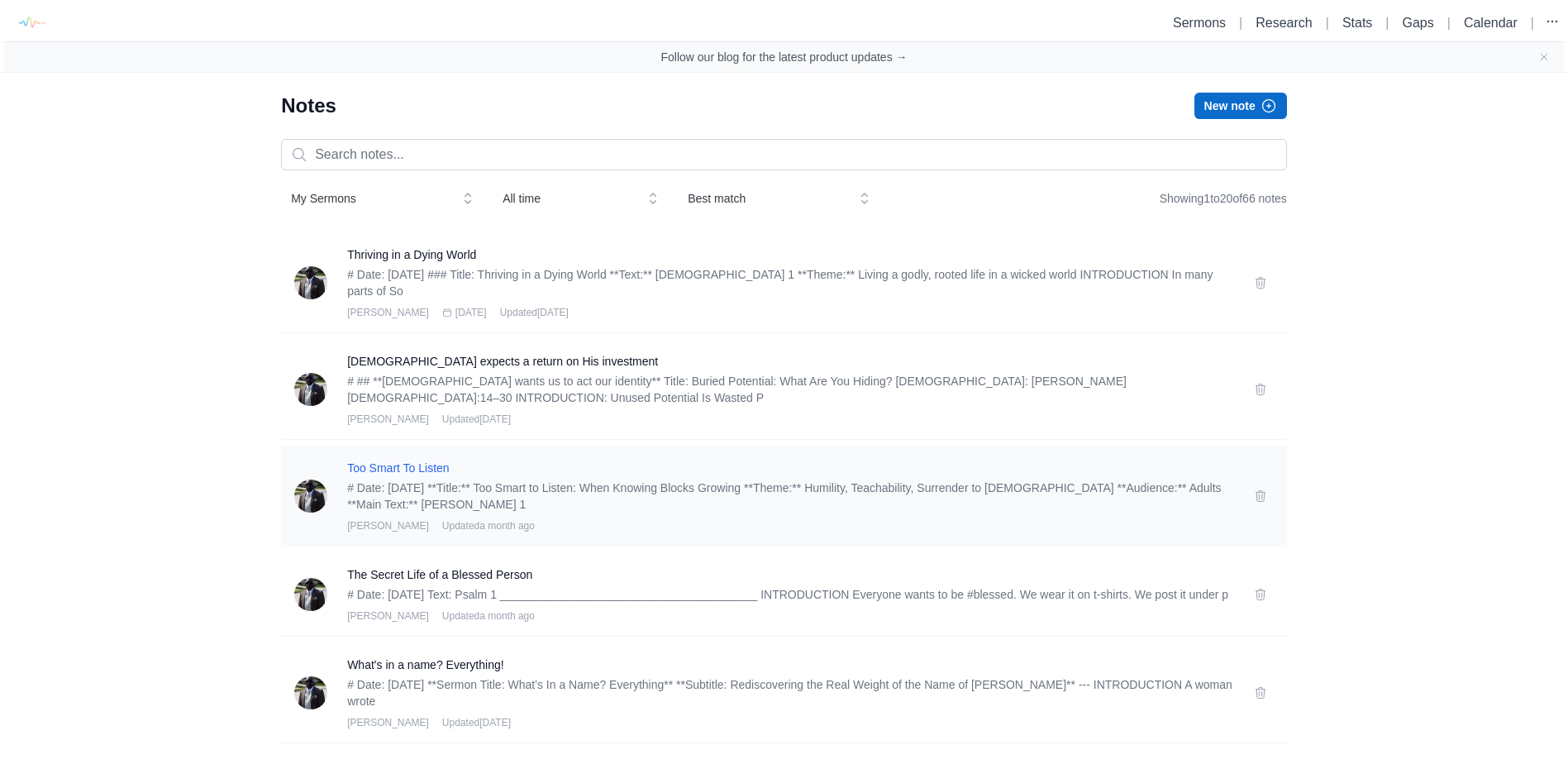
click at [390, 466] on h3 "Too Smart To Listen" at bounding box center [790, 468] width 887 height 17
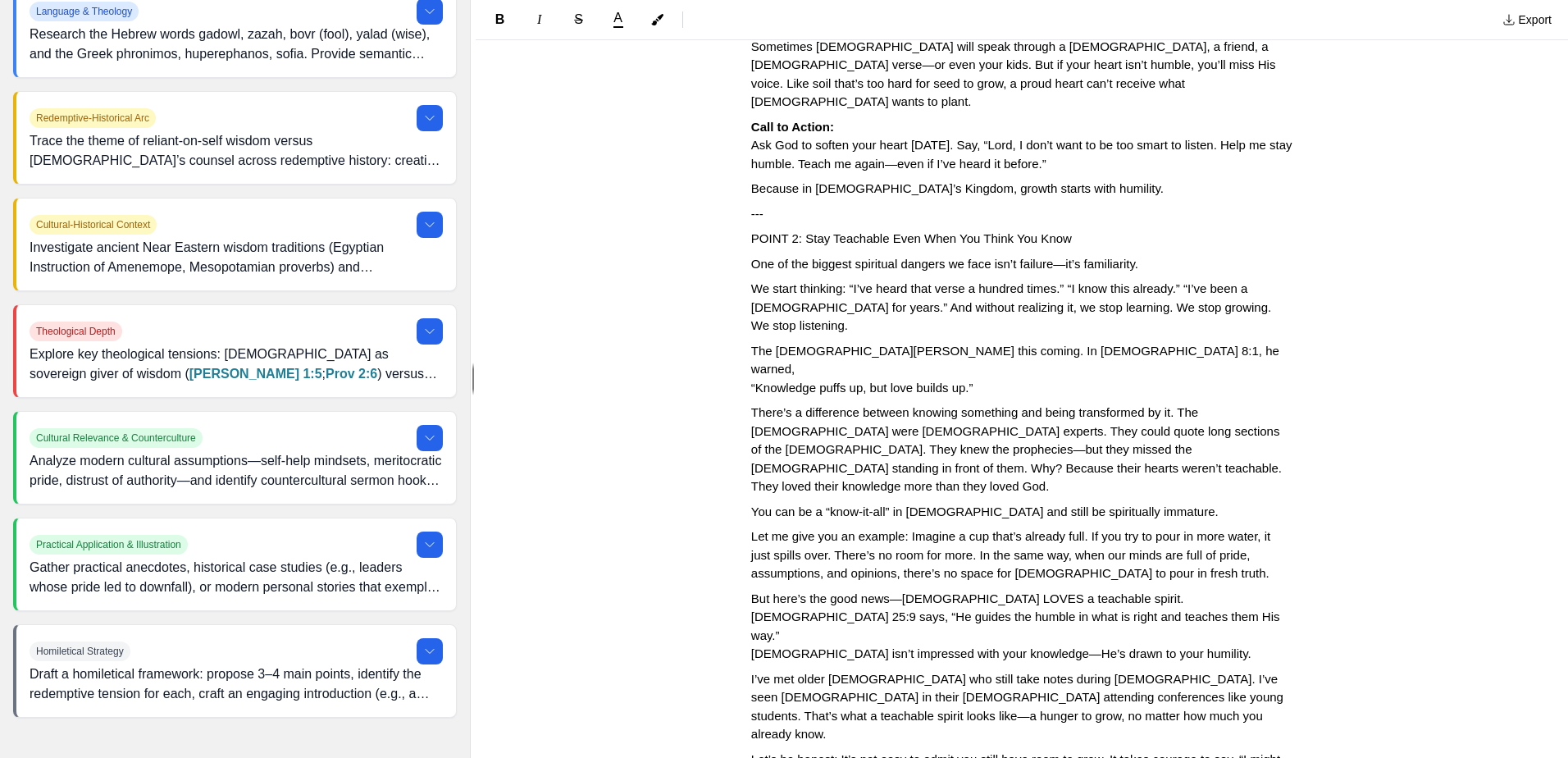
scroll to position [593, 0]
